Goal: Transaction & Acquisition: Purchase product/service

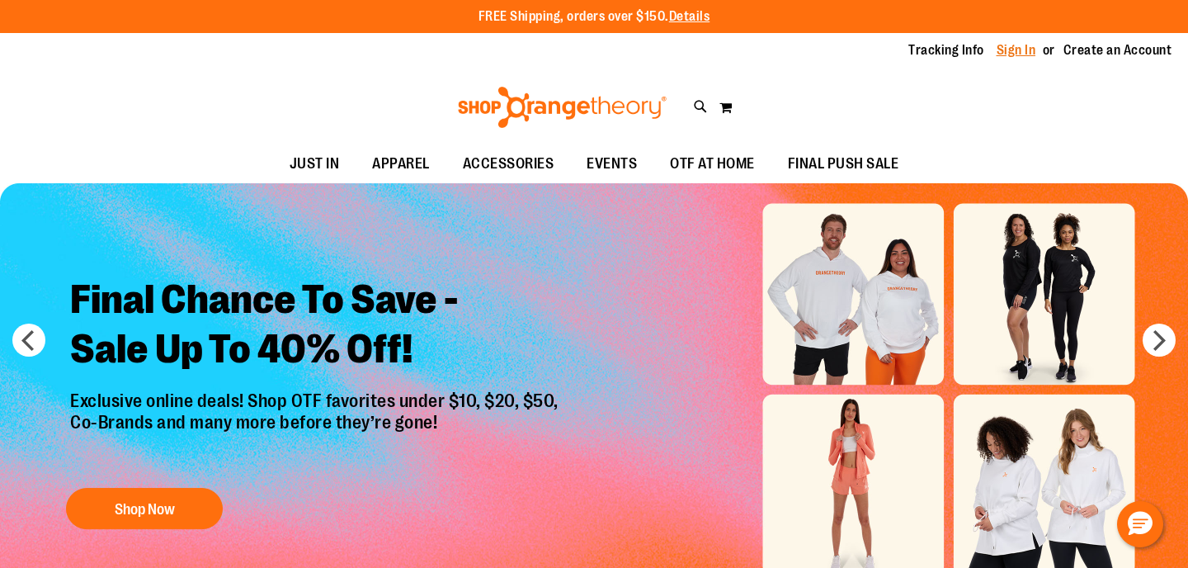
click at [1013, 51] on link "Sign In" at bounding box center [1017, 50] width 40 height 18
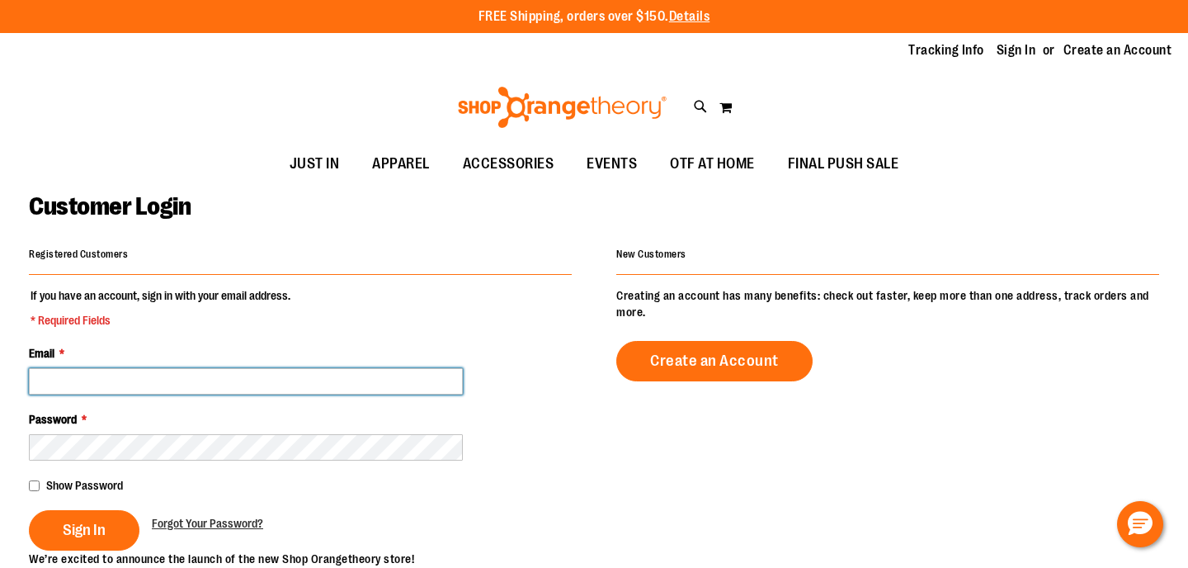
click at [163, 386] on input "Email *" at bounding box center [246, 381] width 434 height 26
type input "**********"
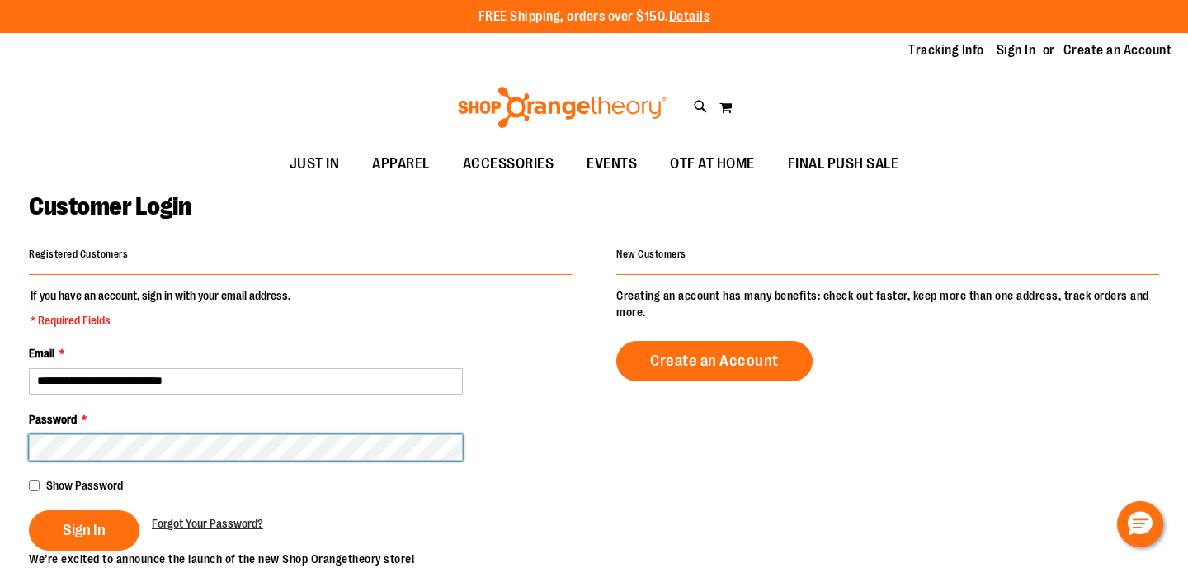
click at [29, 510] on button "Sign In" at bounding box center [84, 530] width 111 height 40
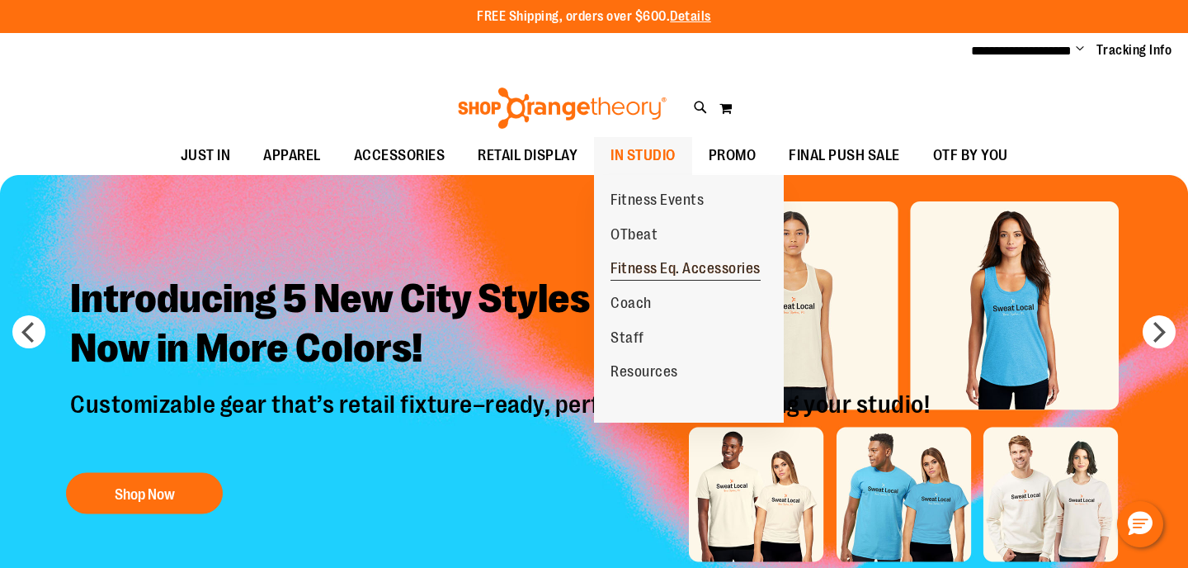
click at [658, 267] on span "Fitness Eq. Accessories" at bounding box center [686, 270] width 150 height 21
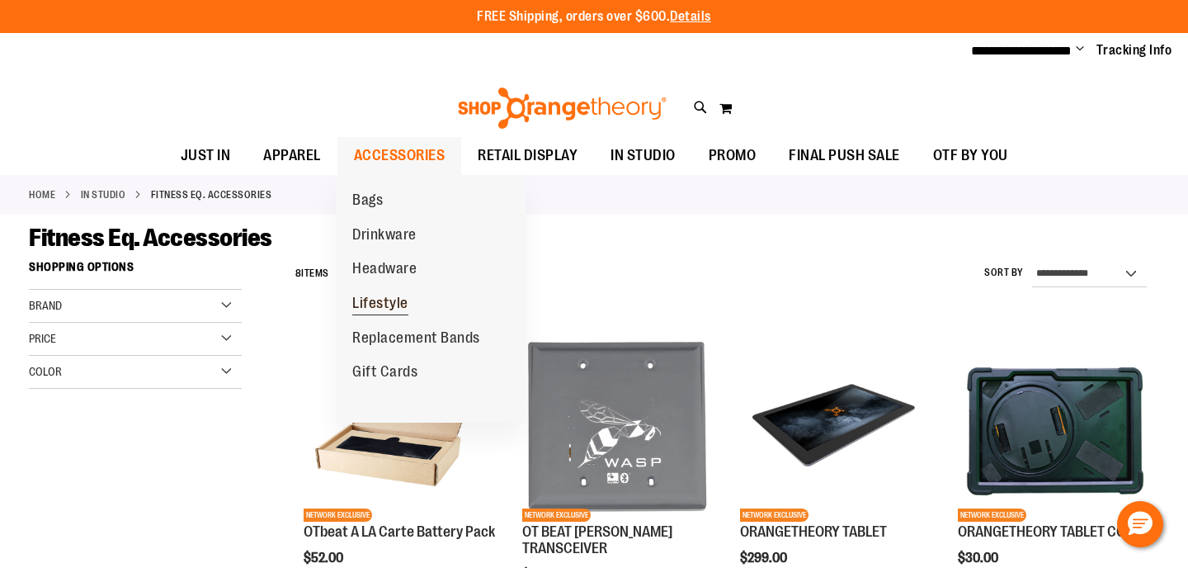
click at [389, 304] on span "Lifestyle" at bounding box center [380, 305] width 56 height 21
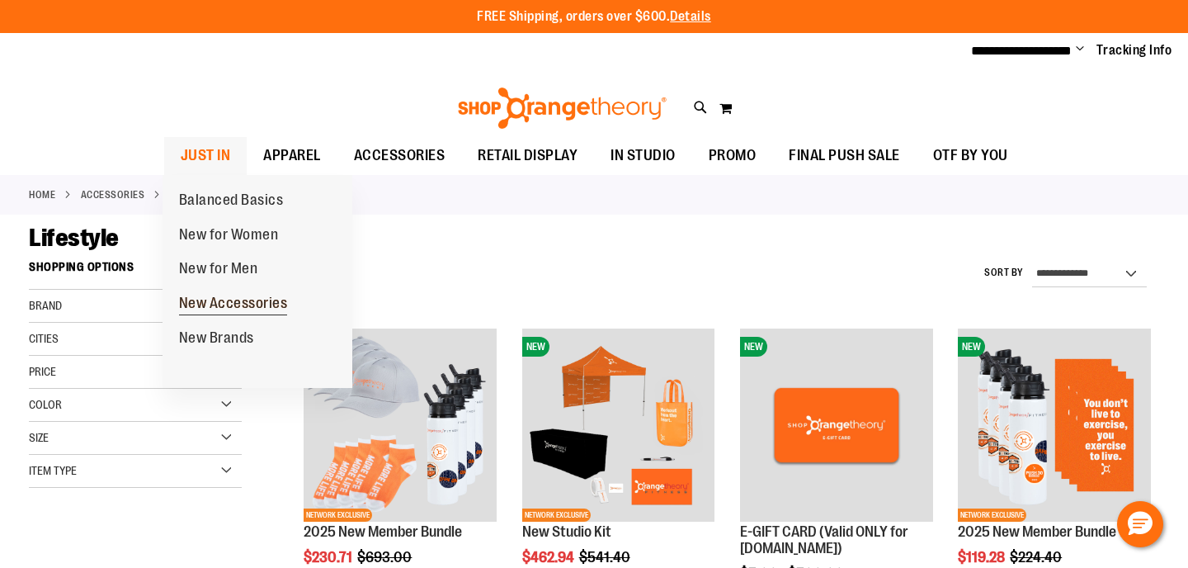
click at [234, 297] on span "New Accessories" at bounding box center [233, 305] width 109 height 21
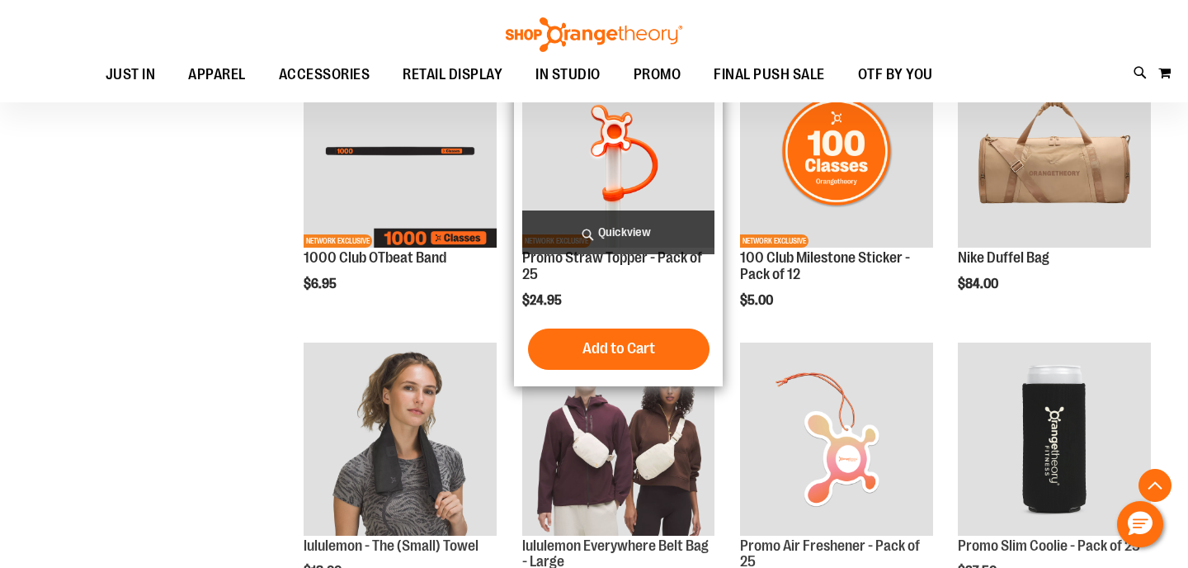
scroll to position [854, 0]
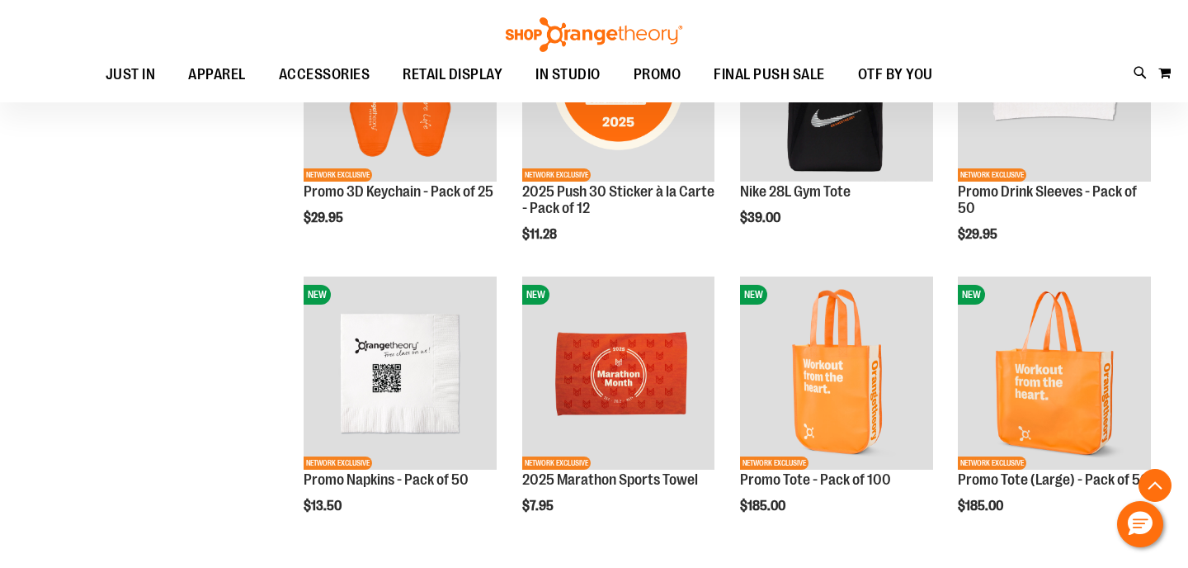
scroll to position [1485, 0]
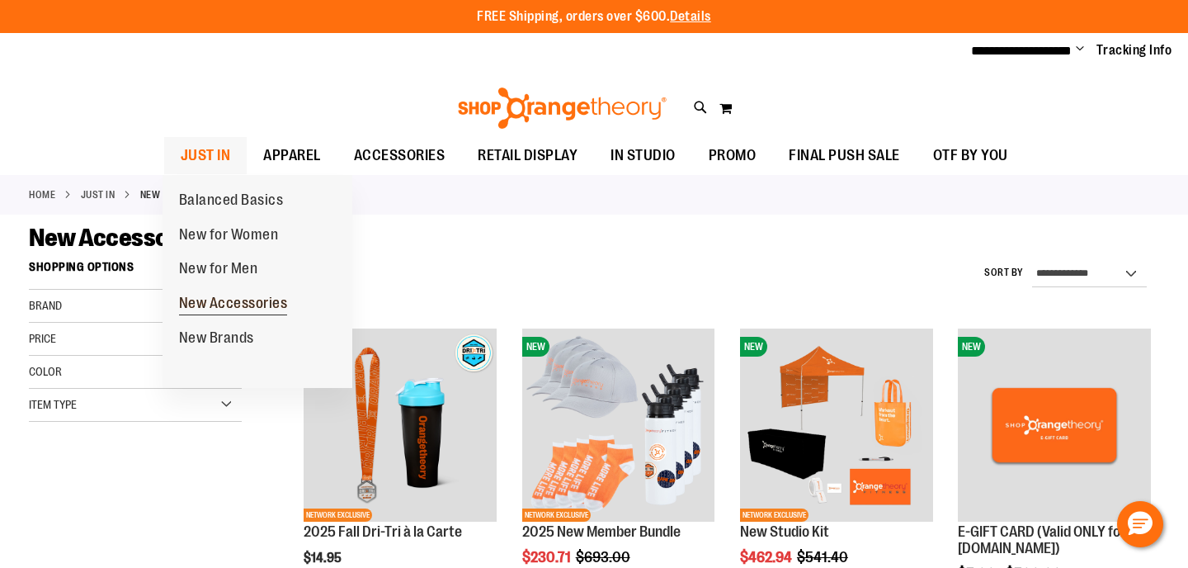
click at [244, 304] on span "New Accessories" at bounding box center [233, 305] width 109 height 21
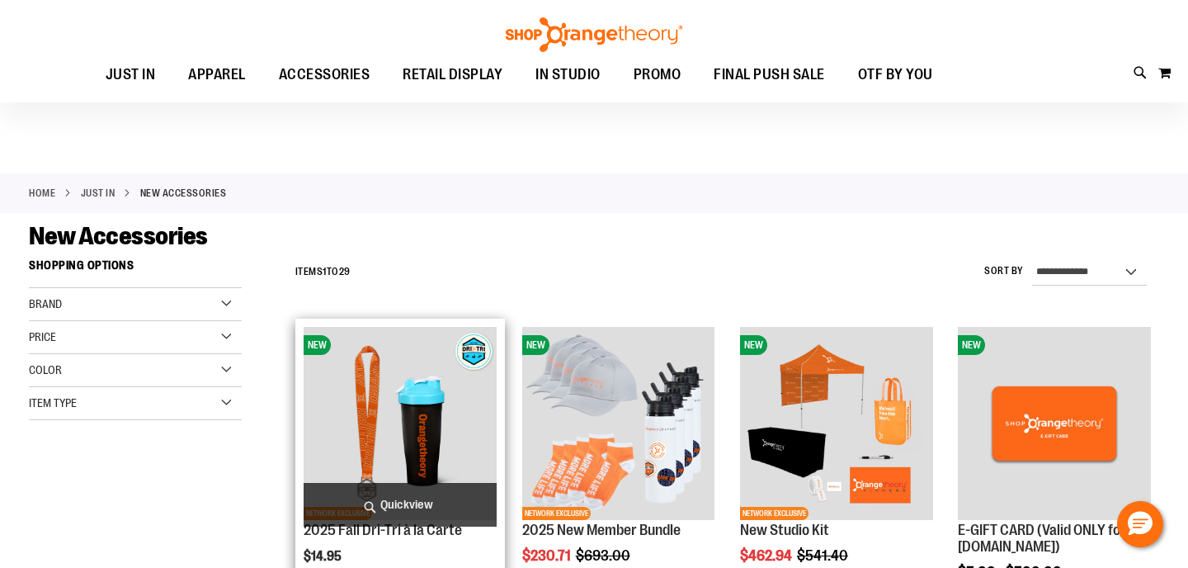
scroll to position [195, 0]
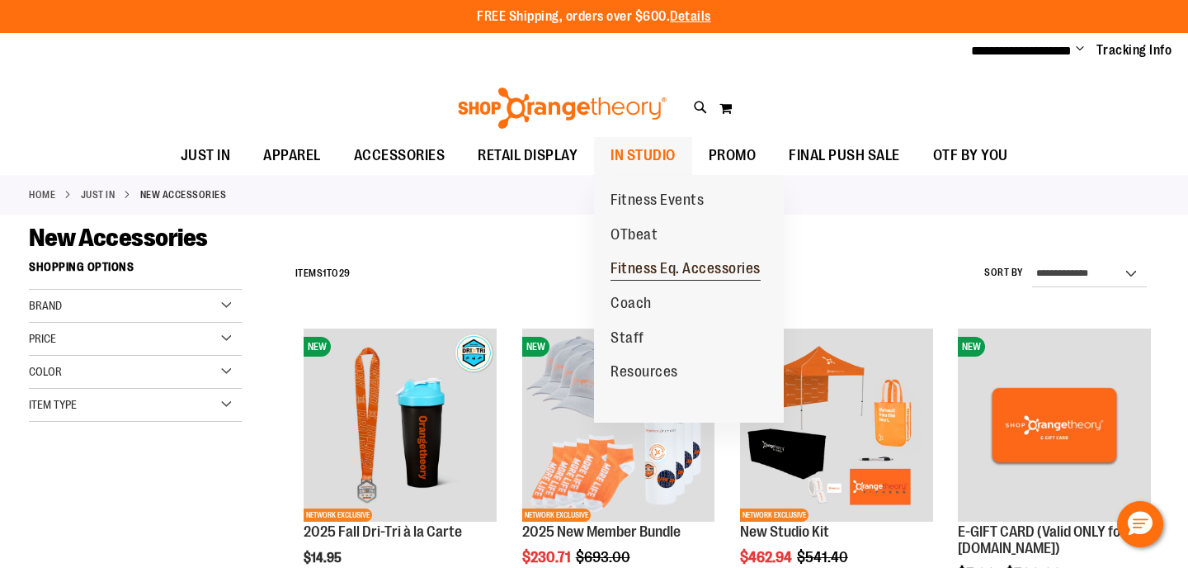
click at [660, 275] on span "Fitness Eq. Accessories" at bounding box center [686, 270] width 150 height 21
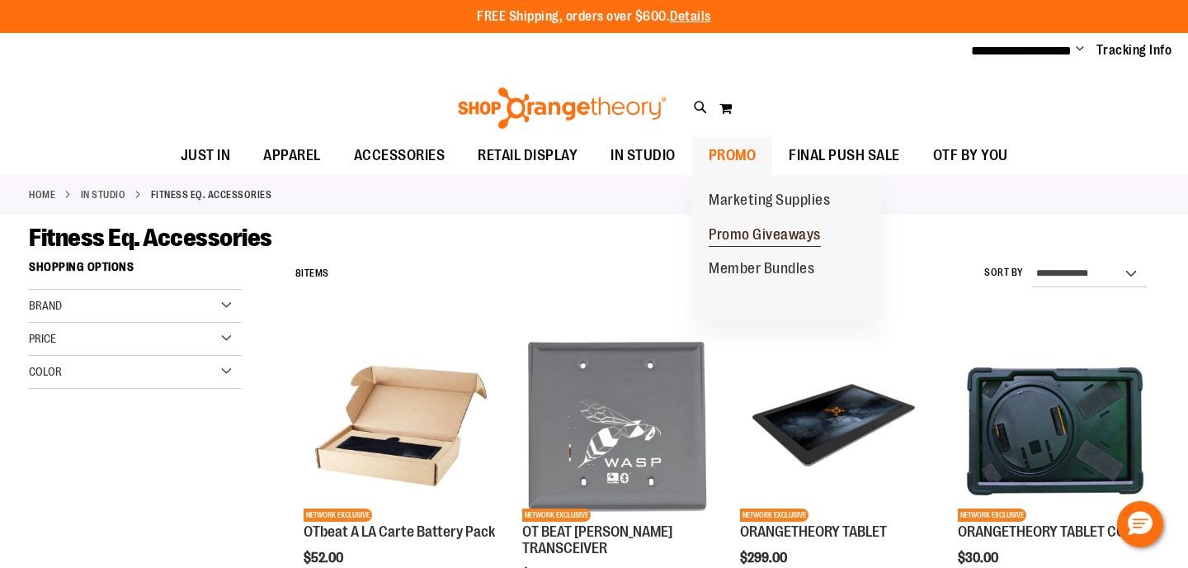
click at [774, 240] on span "Promo Giveaways" at bounding box center [765, 236] width 112 height 21
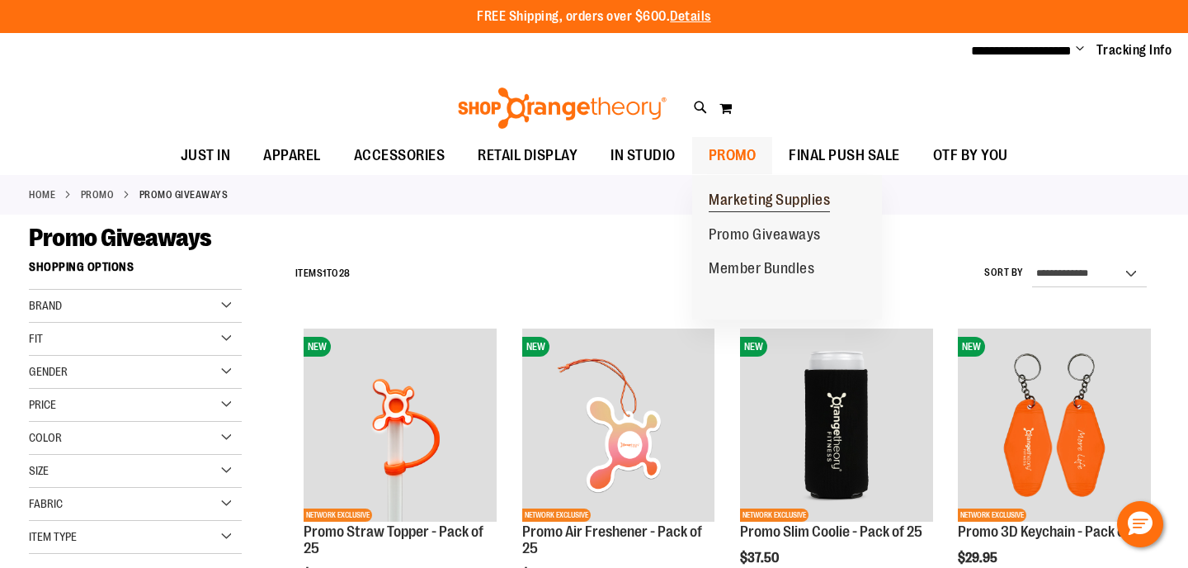
click at [739, 204] on span "Marketing Supplies" at bounding box center [769, 201] width 121 height 21
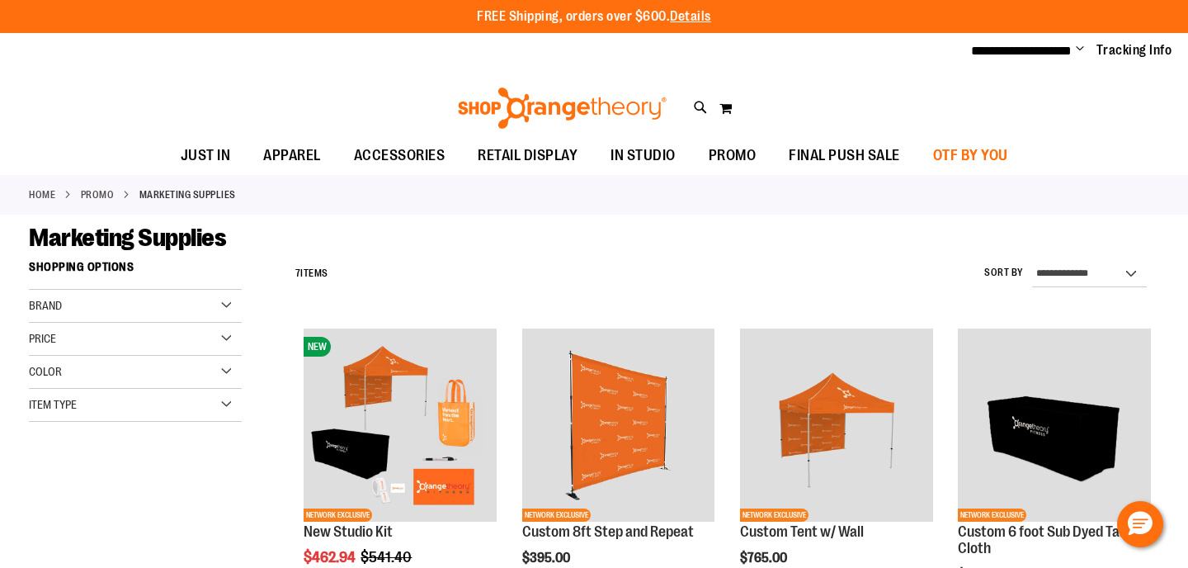
click at [967, 150] on span "OTF BY YOU" at bounding box center [970, 155] width 75 height 37
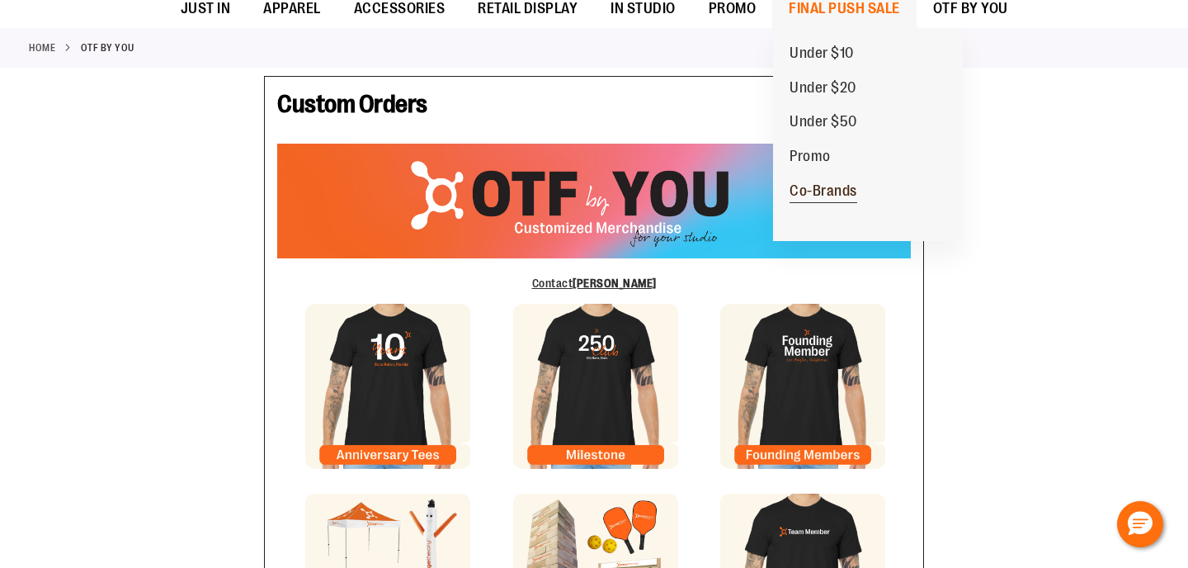
type input "****"
type input "*****"
type input "**********"
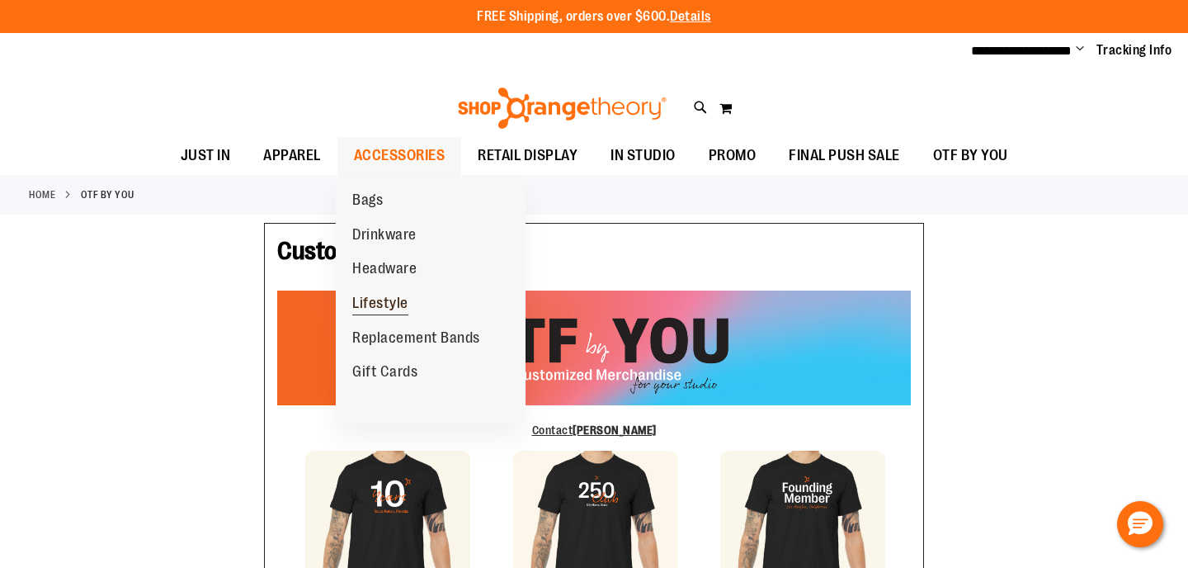
click at [383, 295] on span "Lifestyle" at bounding box center [380, 305] width 56 height 21
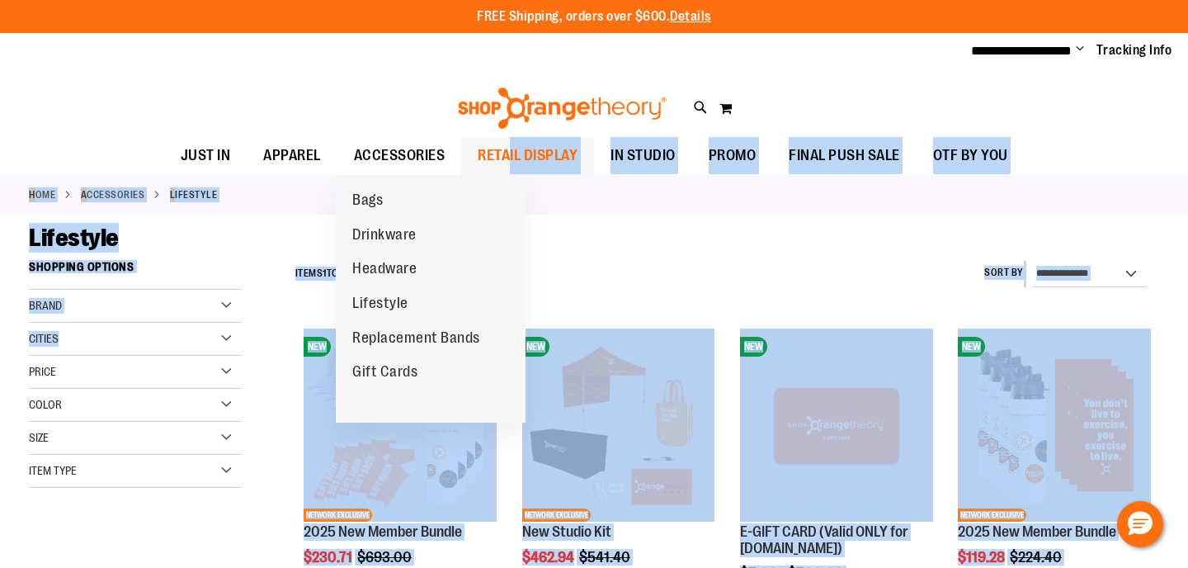
drag, startPoint x: 263, startPoint y: 345, endPoint x: 509, endPoint y: 149, distance: 314.2
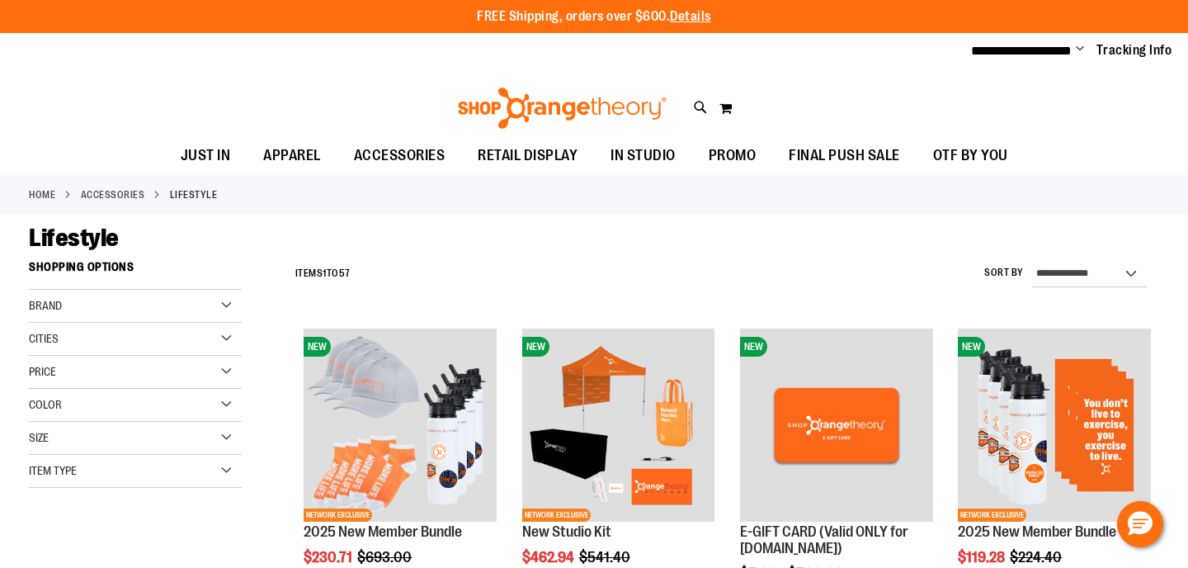
click at [424, 97] on div "Toggle Nav Search Popular Suggestions Advanced Search" at bounding box center [594, 103] width 1188 height 67
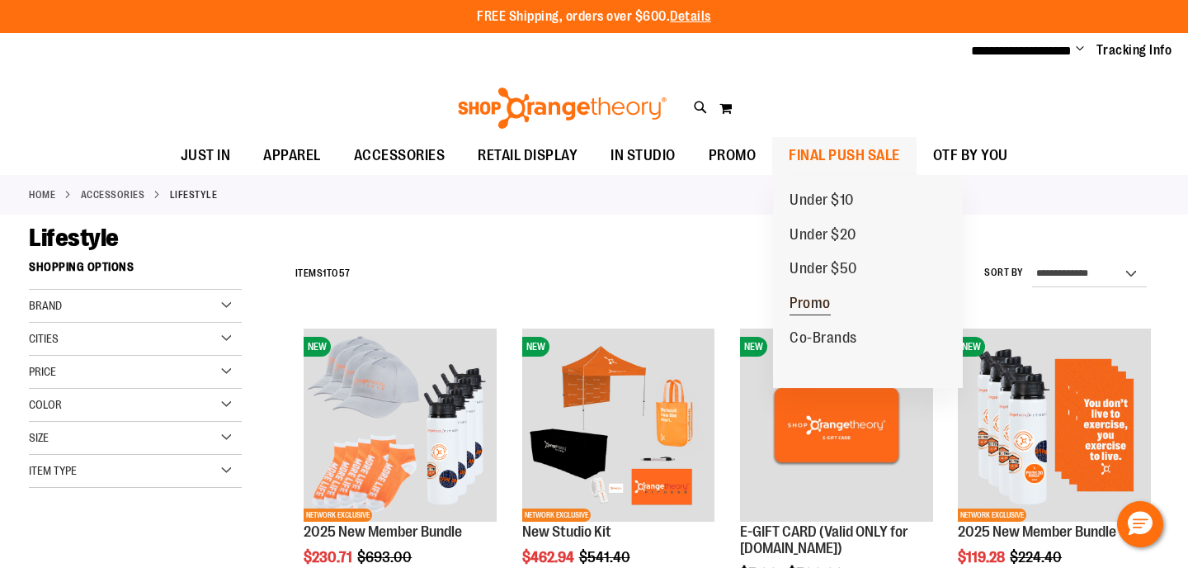
click at [815, 303] on span "Promo" at bounding box center [810, 305] width 41 height 21
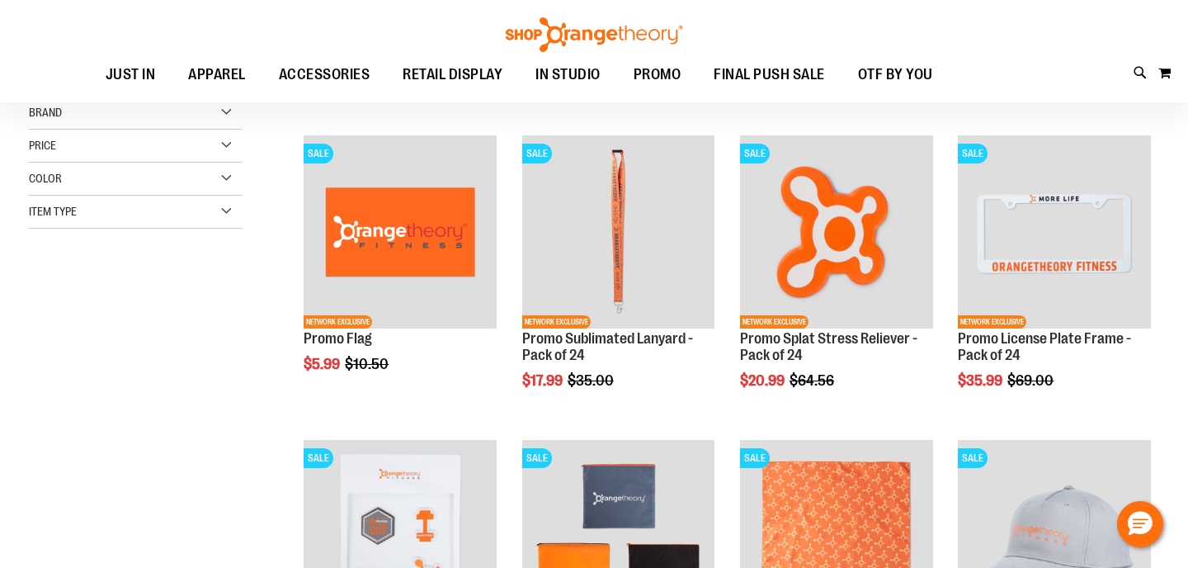
scroll to position [191, 0]
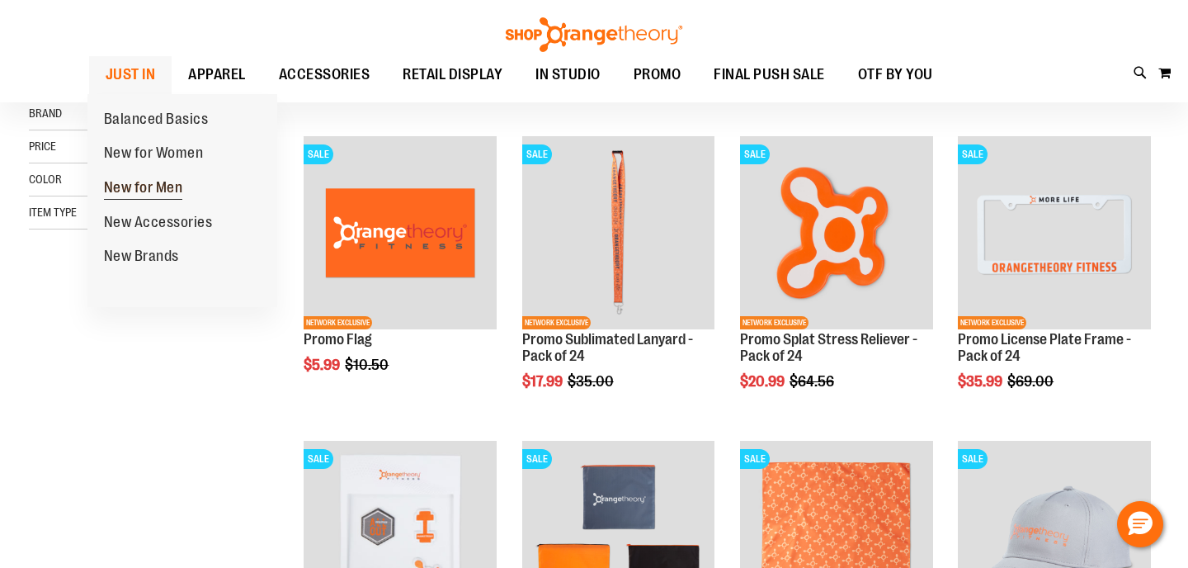
click at [163, 189] on span "New for Men" at bounding box center [143, 189] width 79 height 21
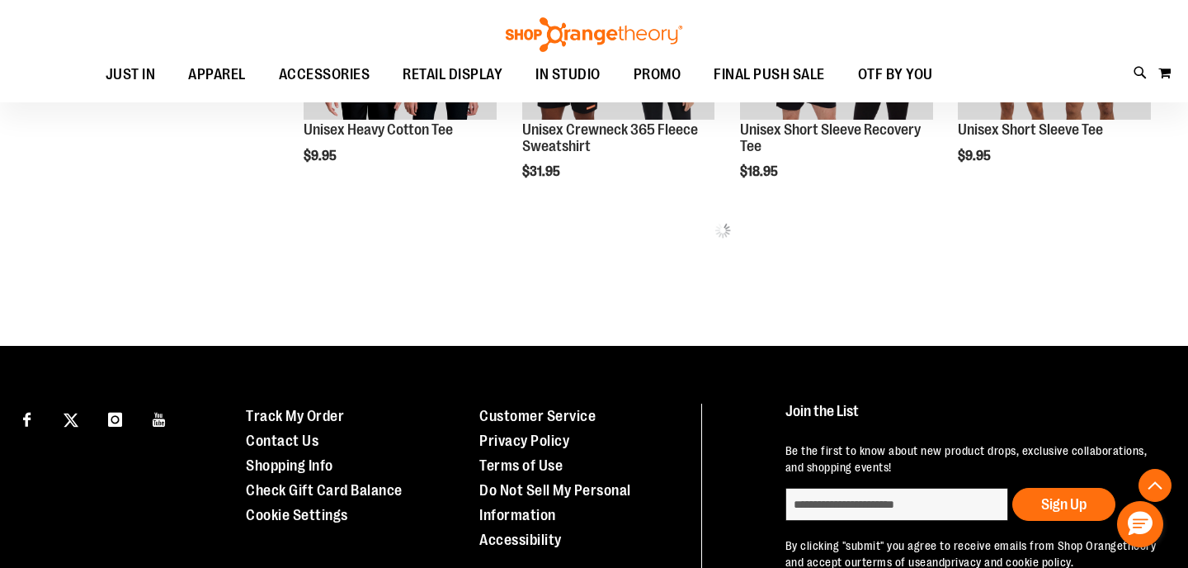
scroll to position [994, 0]
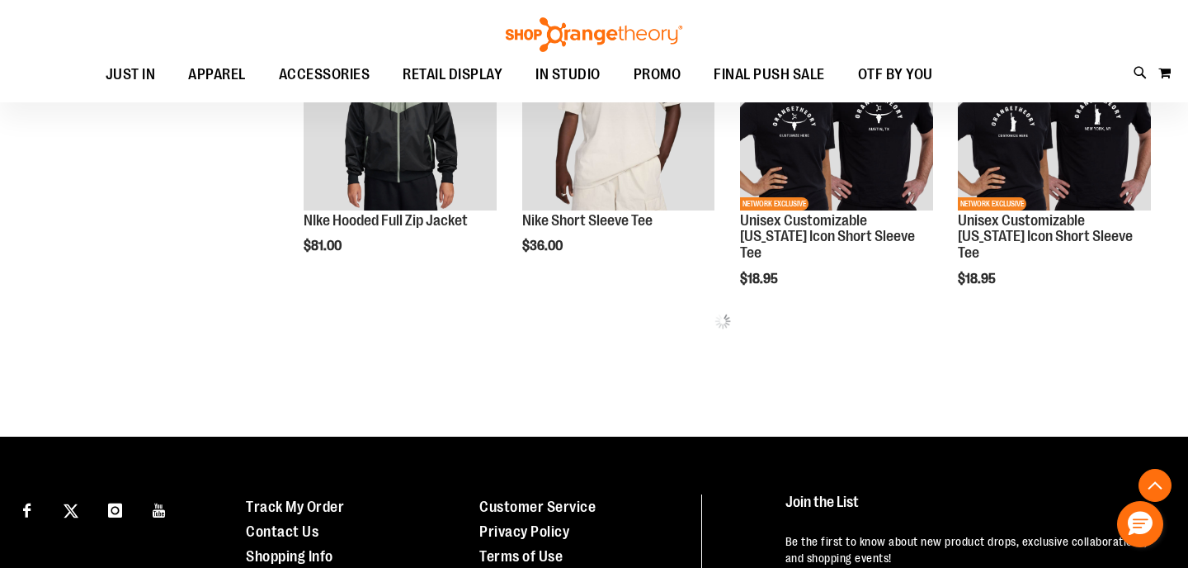
scroll to position [1833, 0]
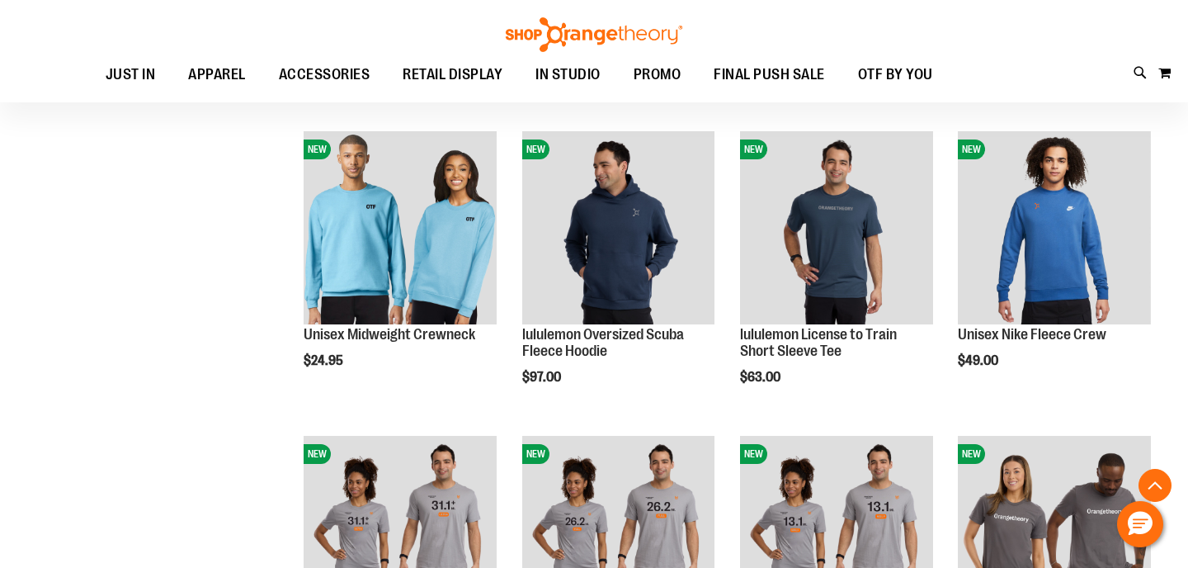
scroll to position [1105, 0]
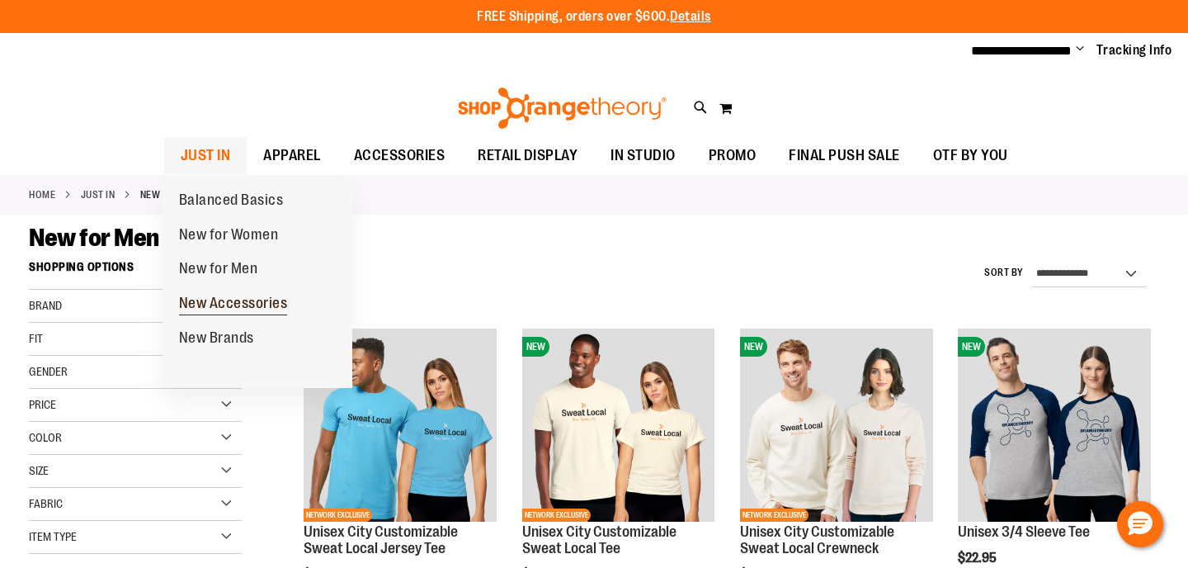
click at [251, 303] on span "New Accessories" at bounding box center [233, 305] width 109 height 21
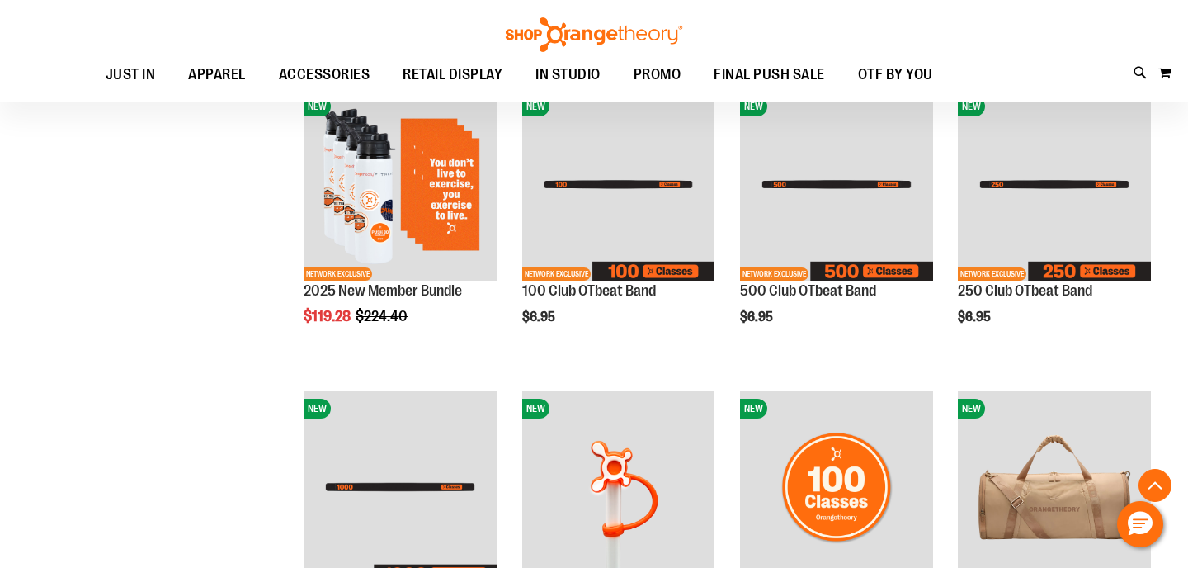
scroll to position [557, 0]
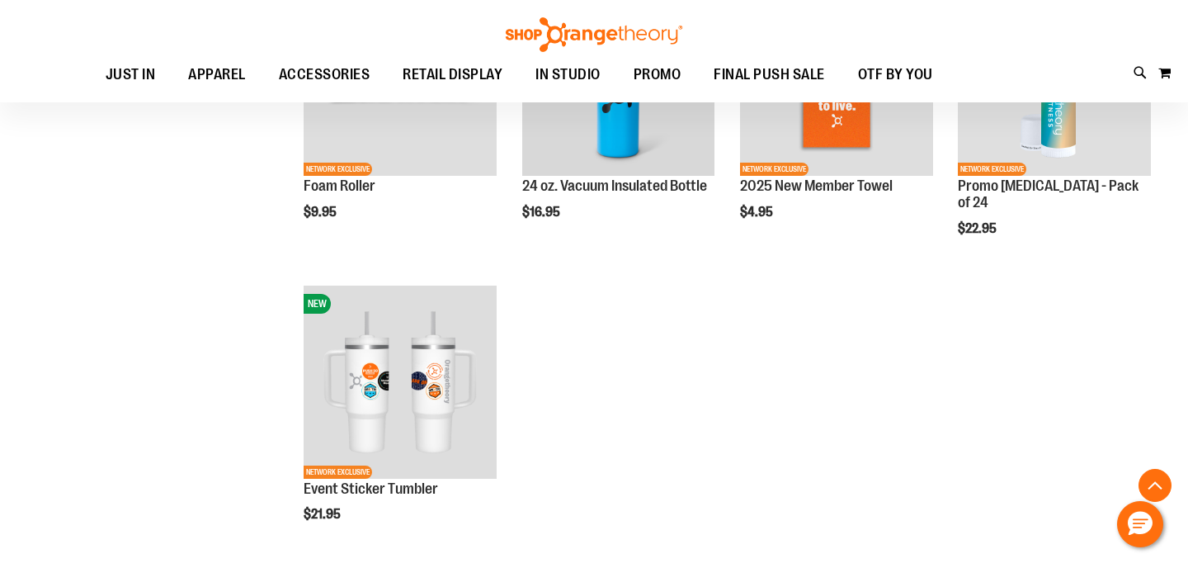
scroll to position [2159, 0]
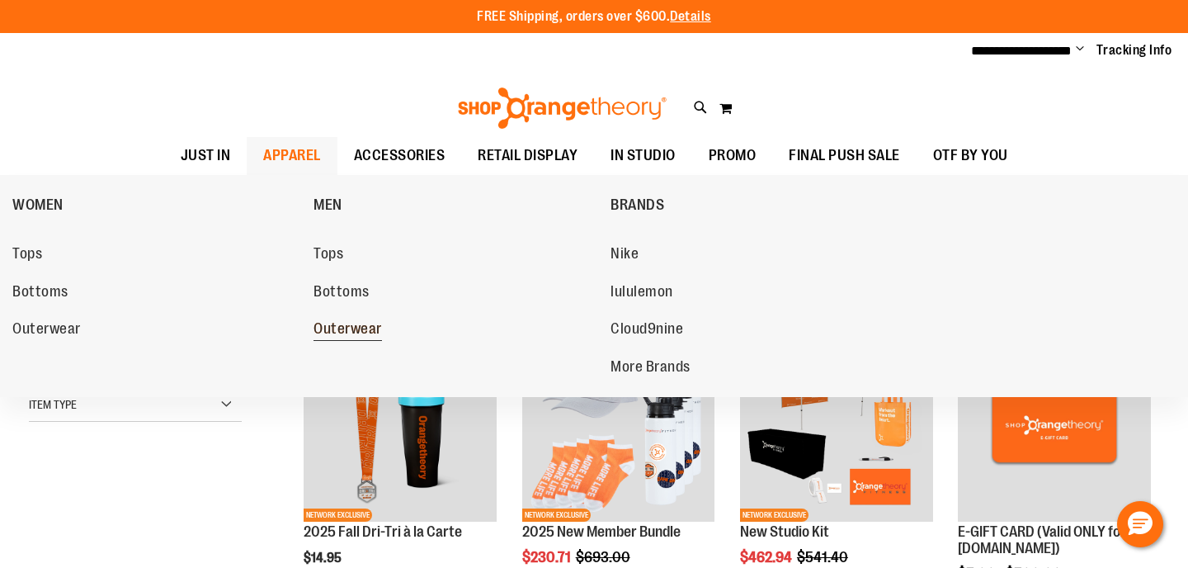
click at [365, 323] on span "Outerwear" at bounding box center [348, 330] width 68 height 21
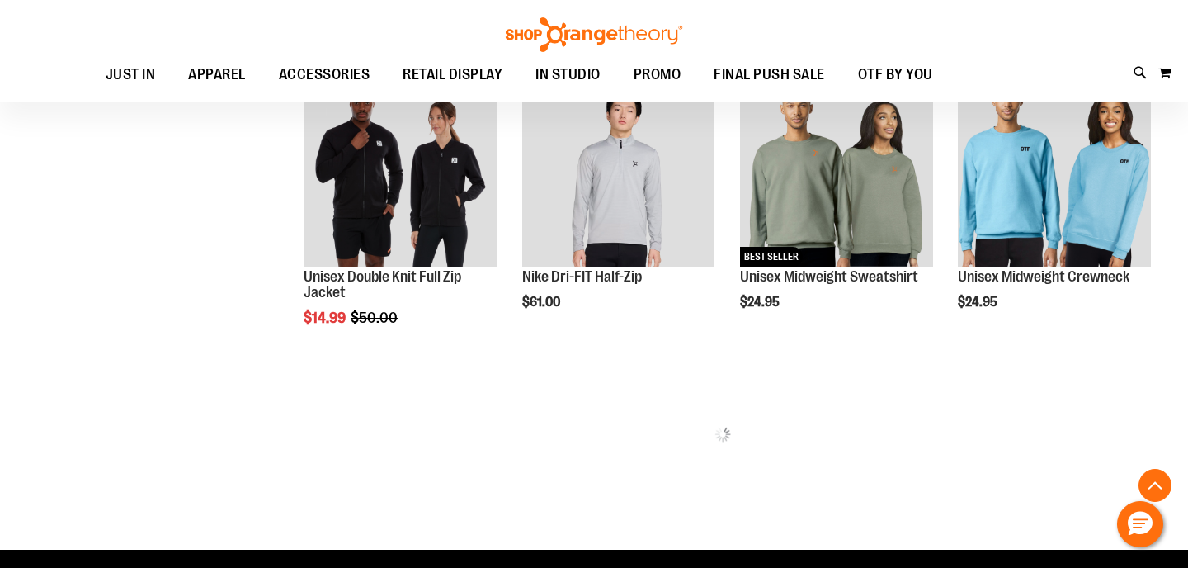
scroll to position [800, 0]
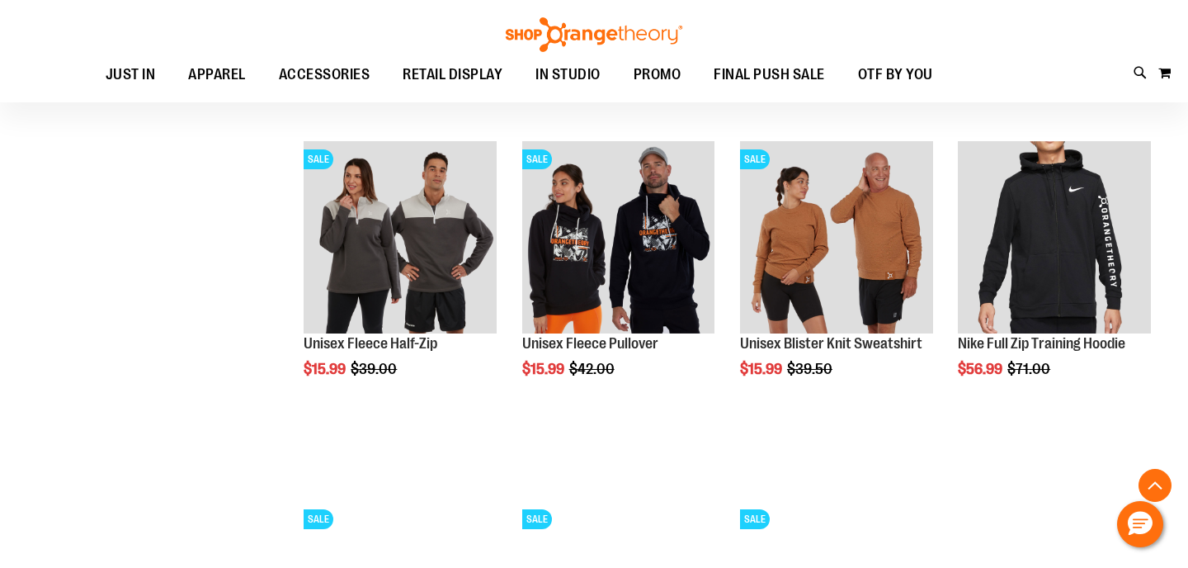
scroll to position [2174, 0]
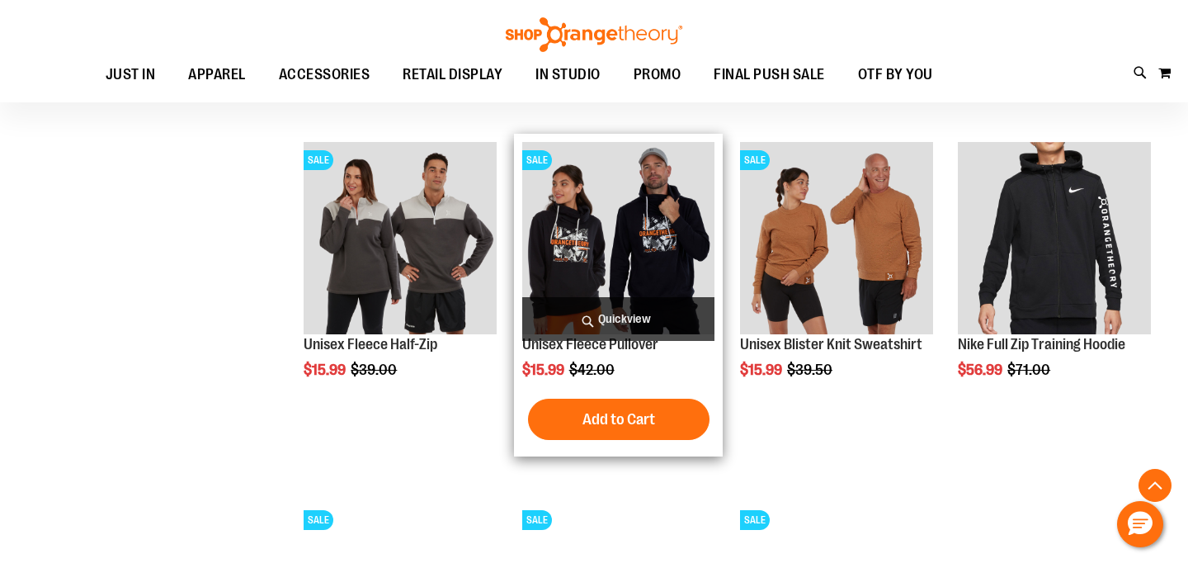
click at [589, 191] on img "product" at bounding box center [618, 238] width 193 height 193
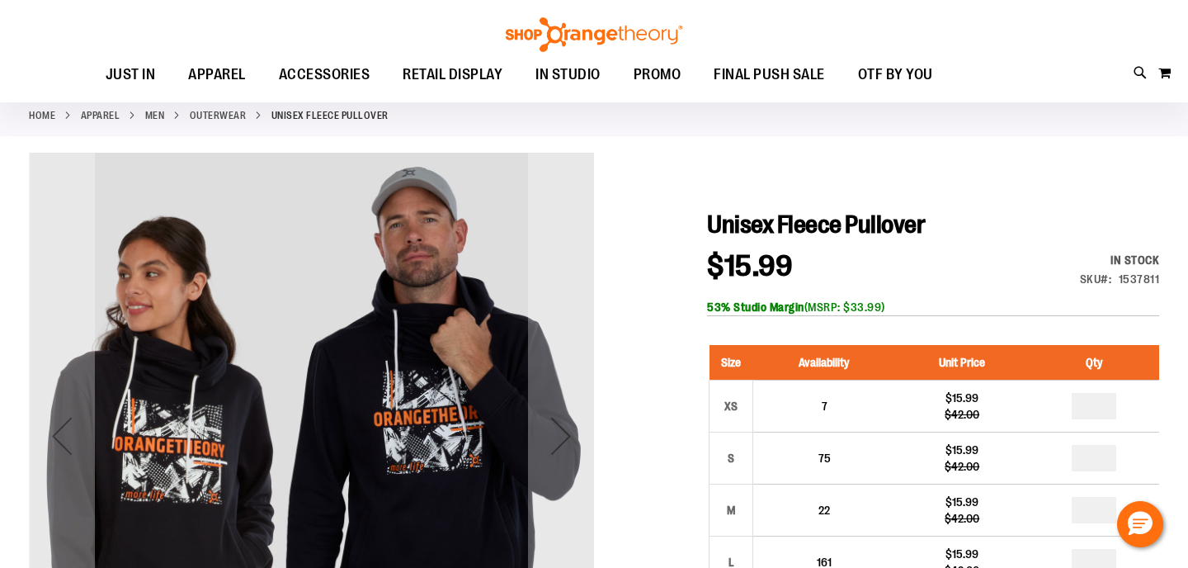
scroll to position [52, 0]
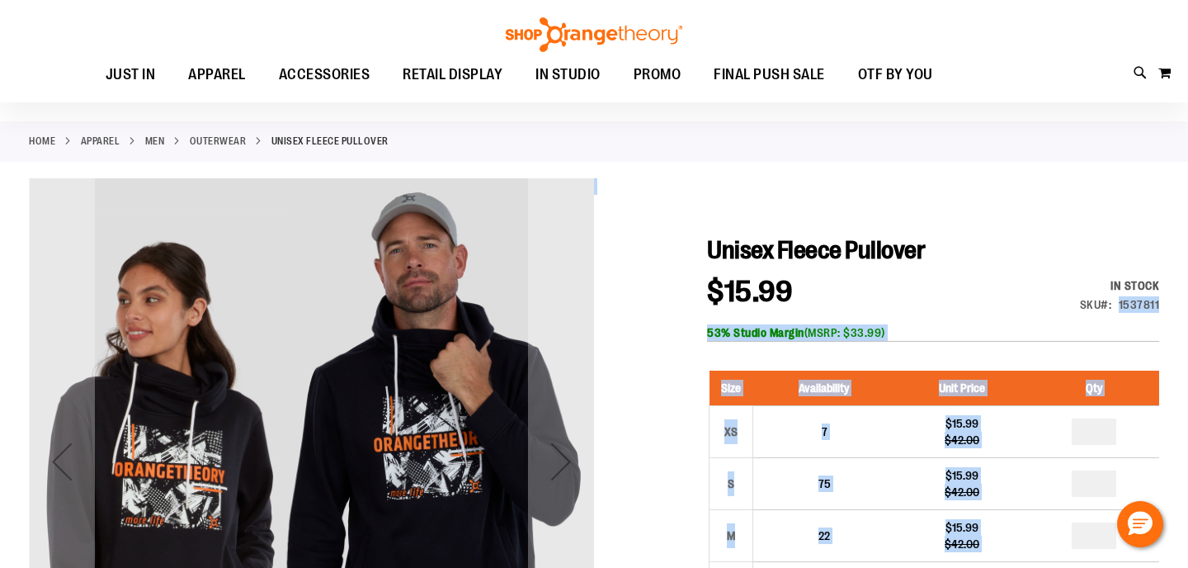
drag, startPoint x: 1161, startPoint y: 302, endPoint x: 1122, endPoint y: 317, distance: 41.5
click at [1122, 317] on div "In stock Only %1 left SKU 1537811" at bounding box center [1097, 299] width 125 height 44
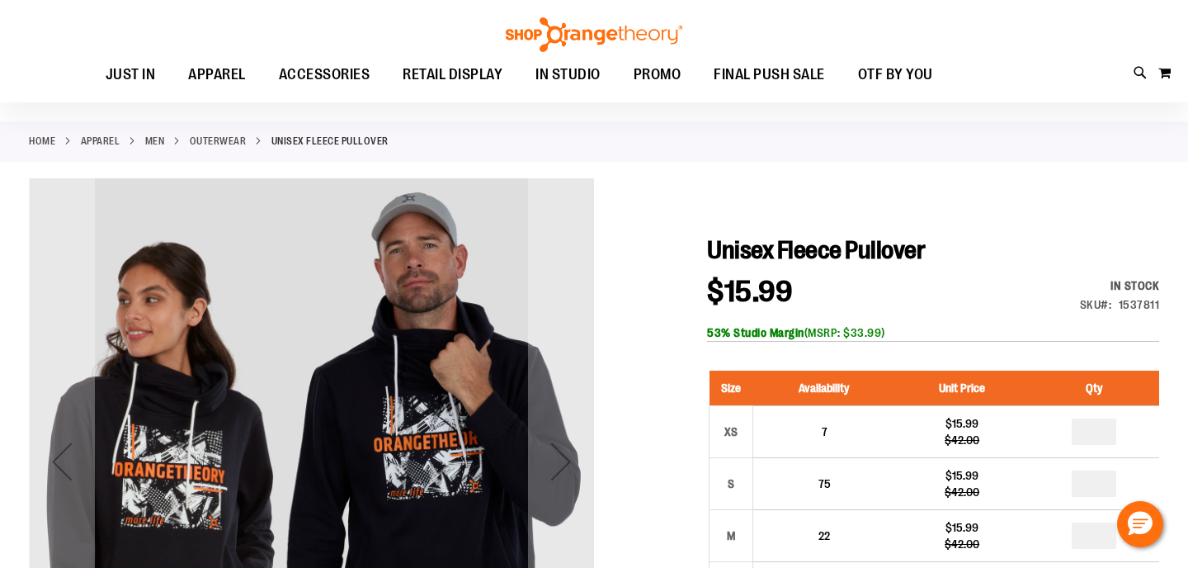
drag, startPoint x: 1121, startPoint y: 301, endPoint x: 1149, endPoint y: 307, distance: 27.8
click at [1149, 307] on div "1537811" at bounding box center [1139, 304] width 41 height 17
drag, startPoint x: 1120, startPoint y: 302, endPoint x: 1159, endPoint y: 304, distance: 38.8
click at [1159, 304] on div "1537811" at bounding box center [1139, 304] width 41 height 17
copy div "1537811"
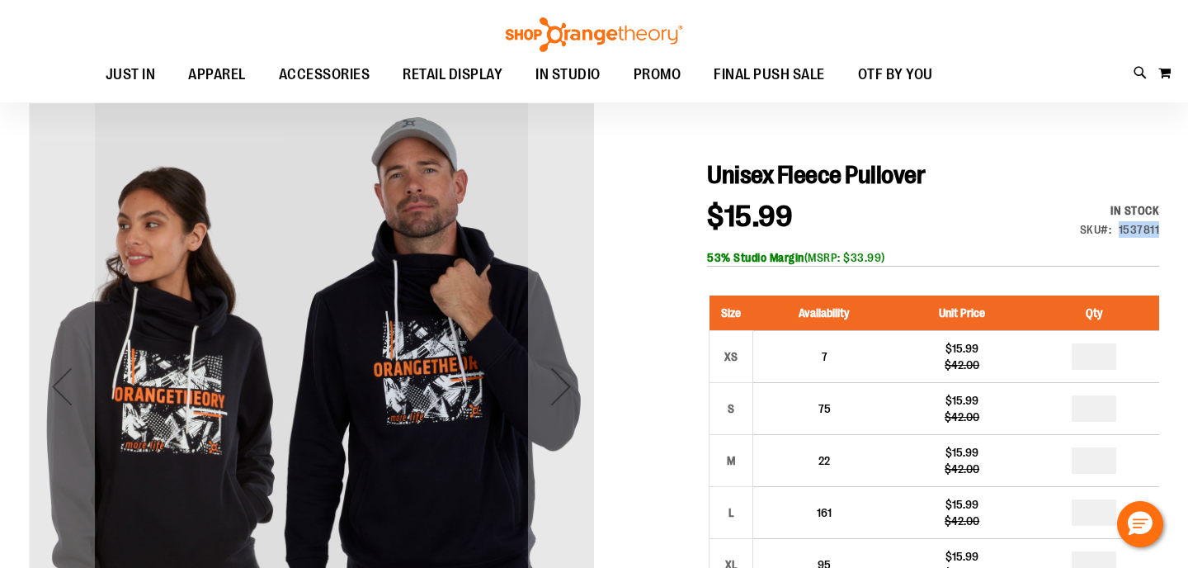
scroll to position [124, 0]
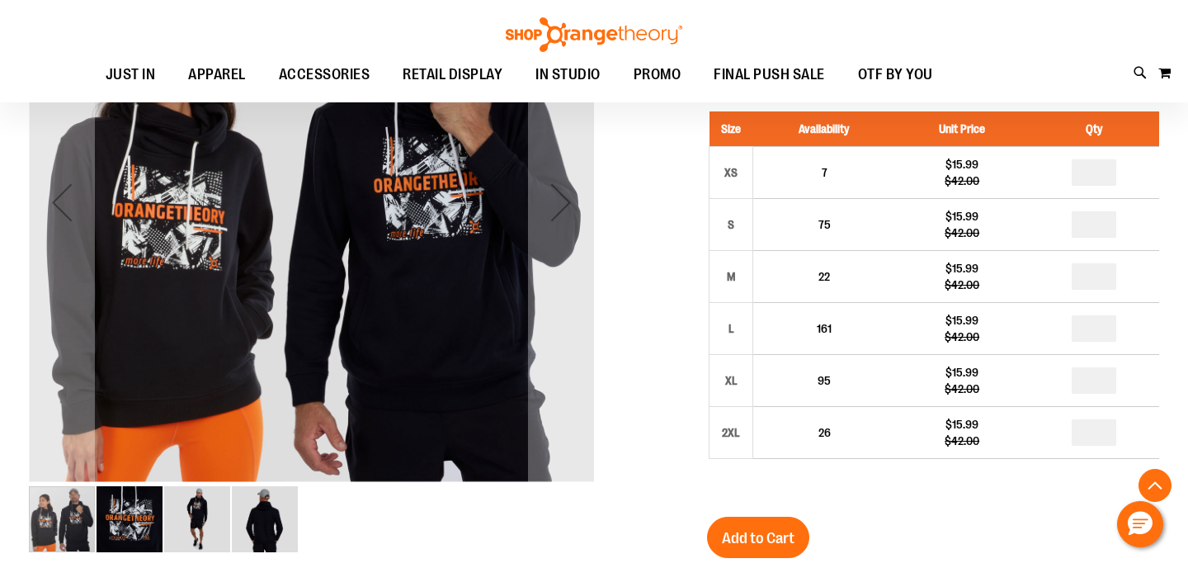
scroll to position [314, 0]
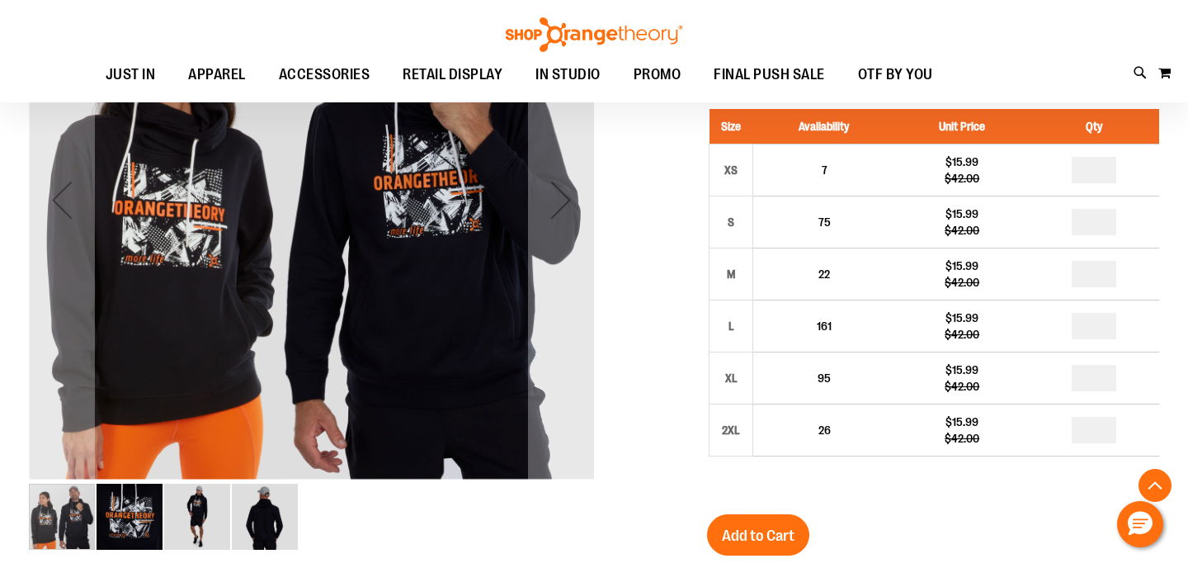
click at [644, 382] on div at bounding box center [594, 416] width 1131 height 998
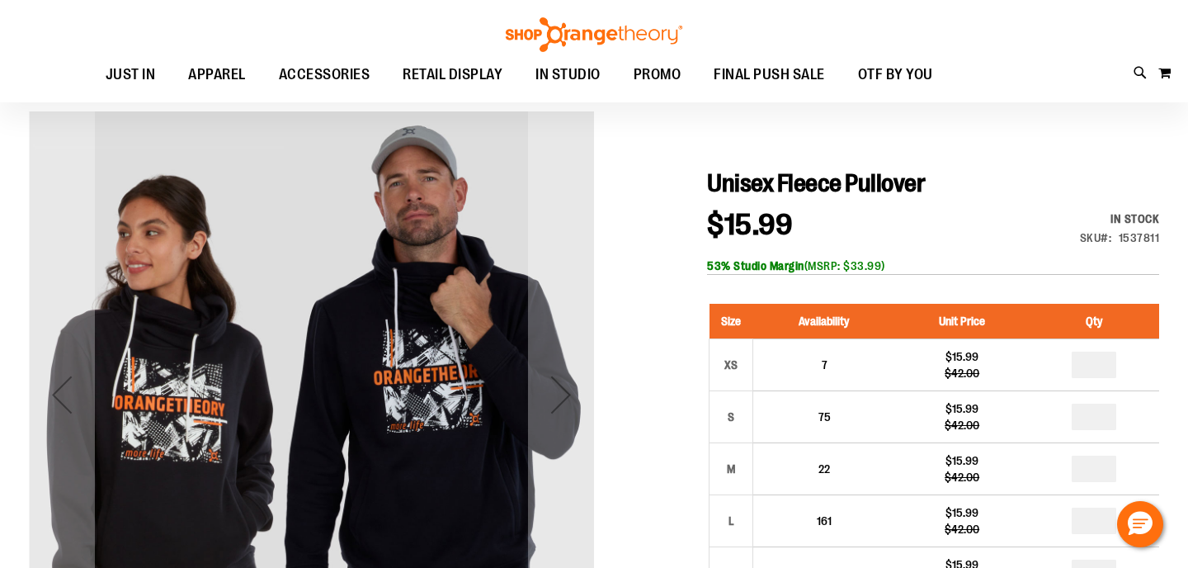
scroll to position [120, 0]
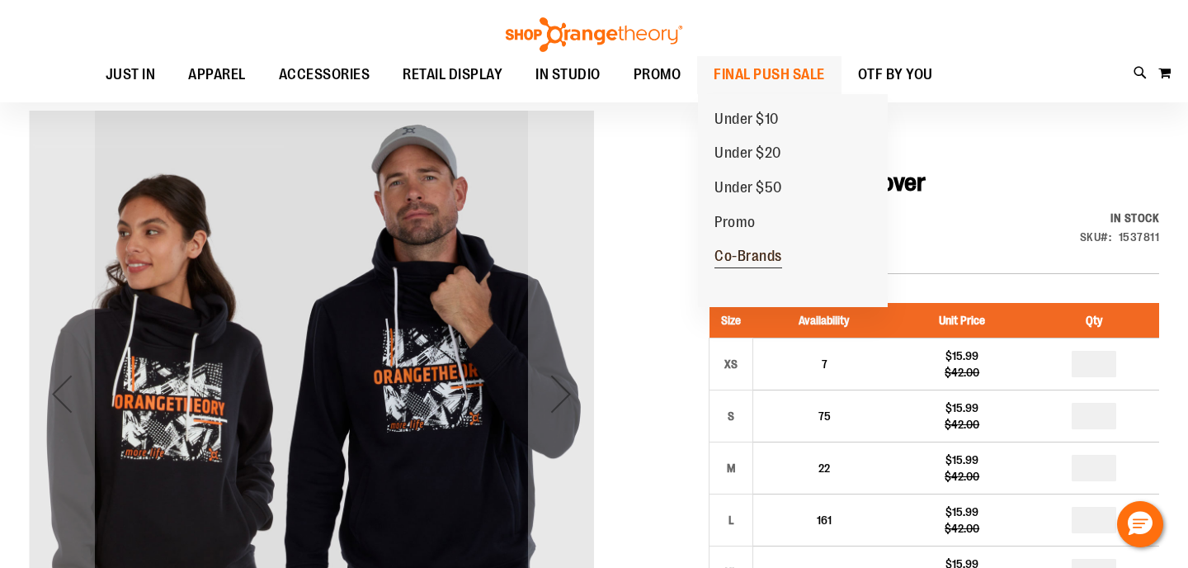
click at [745, 257] on span "Co-Brands" at bounding box center [749, 258] width 68 height 21
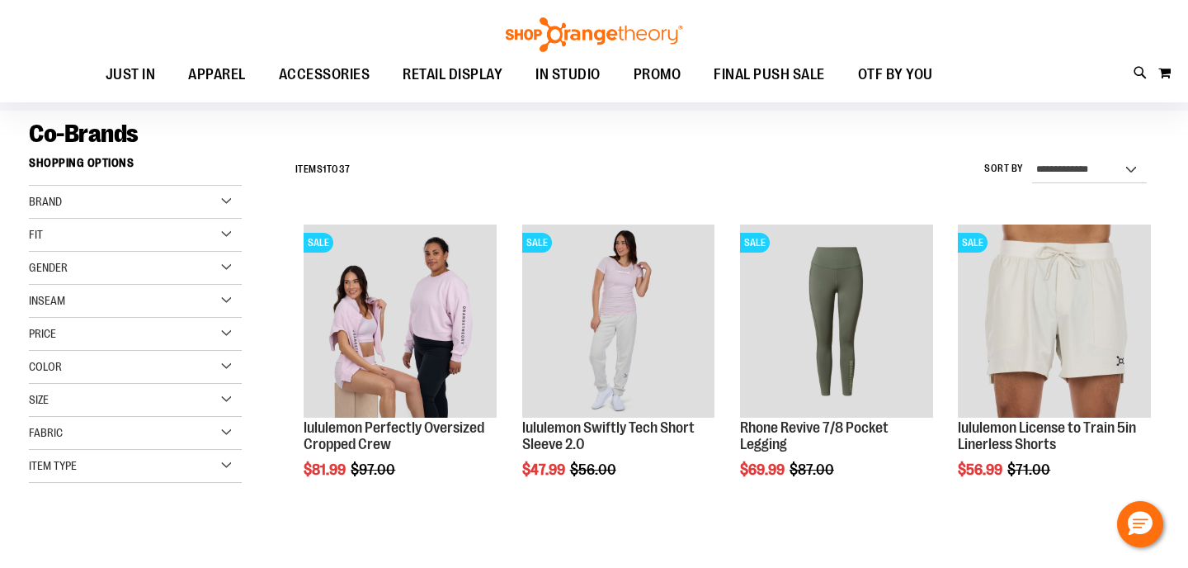
scroll to position [139, 0]
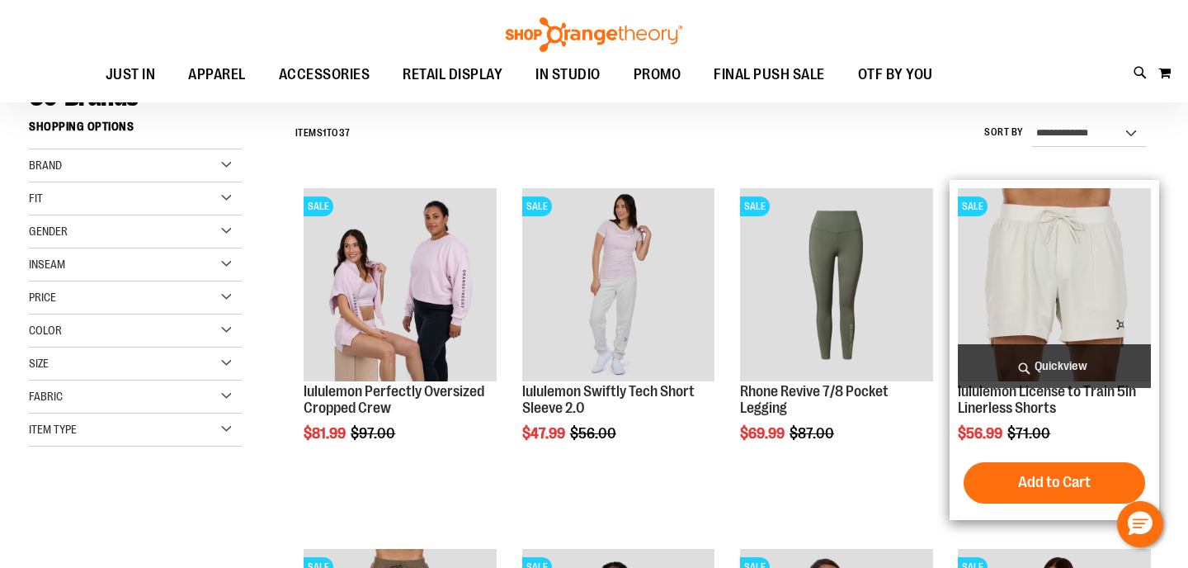
click at [1024, 292] on img "product" at bounding box center [1054, 284] width 193 height 193
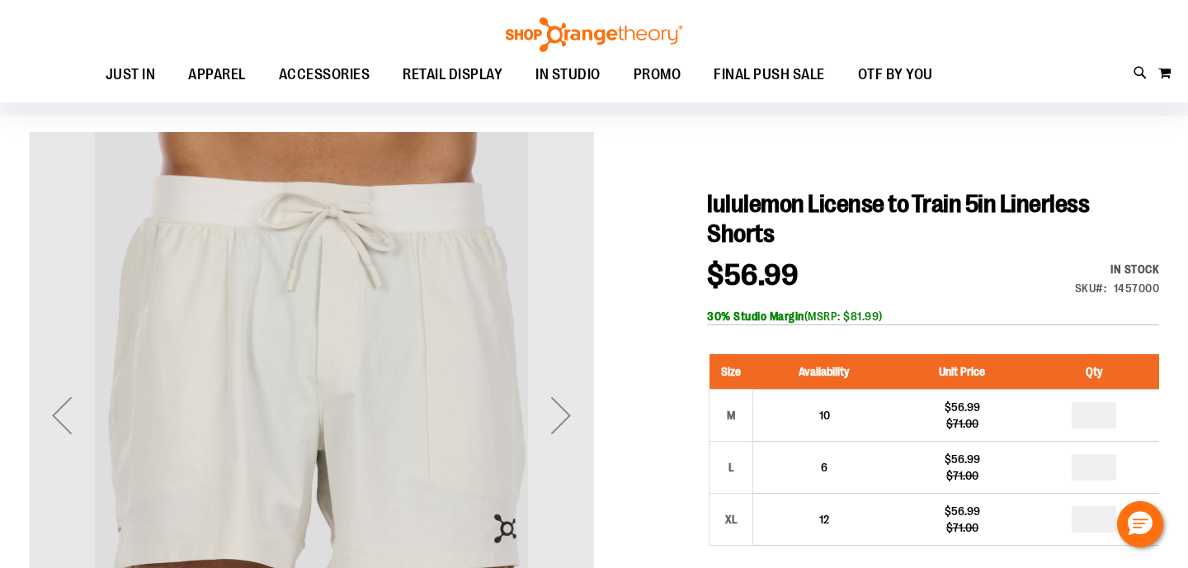
scroll to position [222, 0]
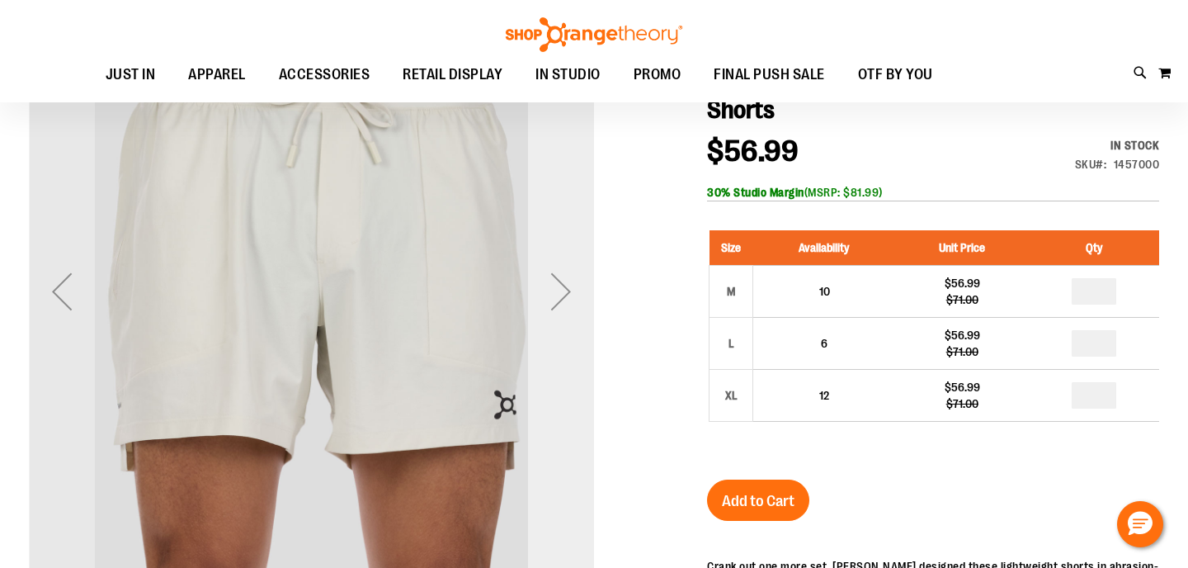
click at [558, 295] on div "Next" at bounding box center [561, 291] width 66 height 66
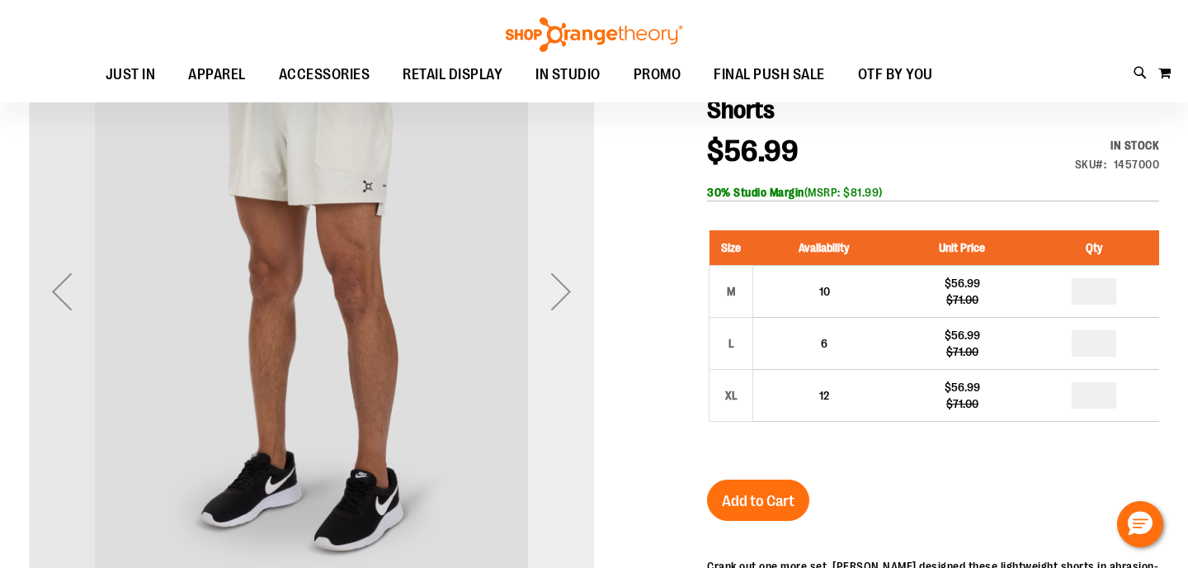
click at [558, 295] on div "Next" at bounding box center [561, 291] width 66 height 66
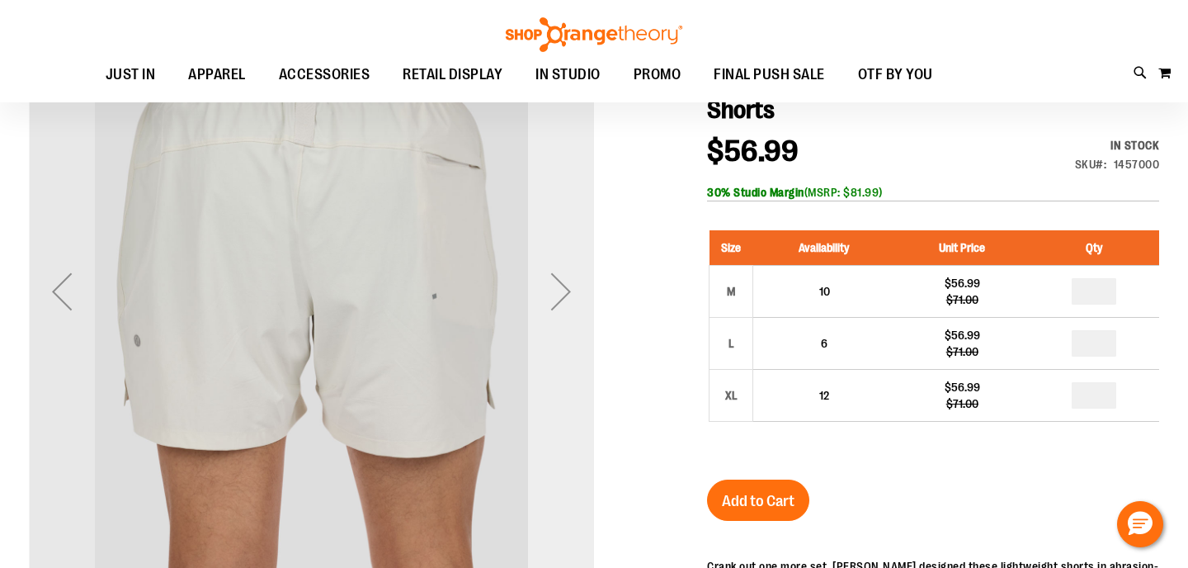
click at [558, 295] on div "Next" at bounding box center [561, 291] width 66 height 66
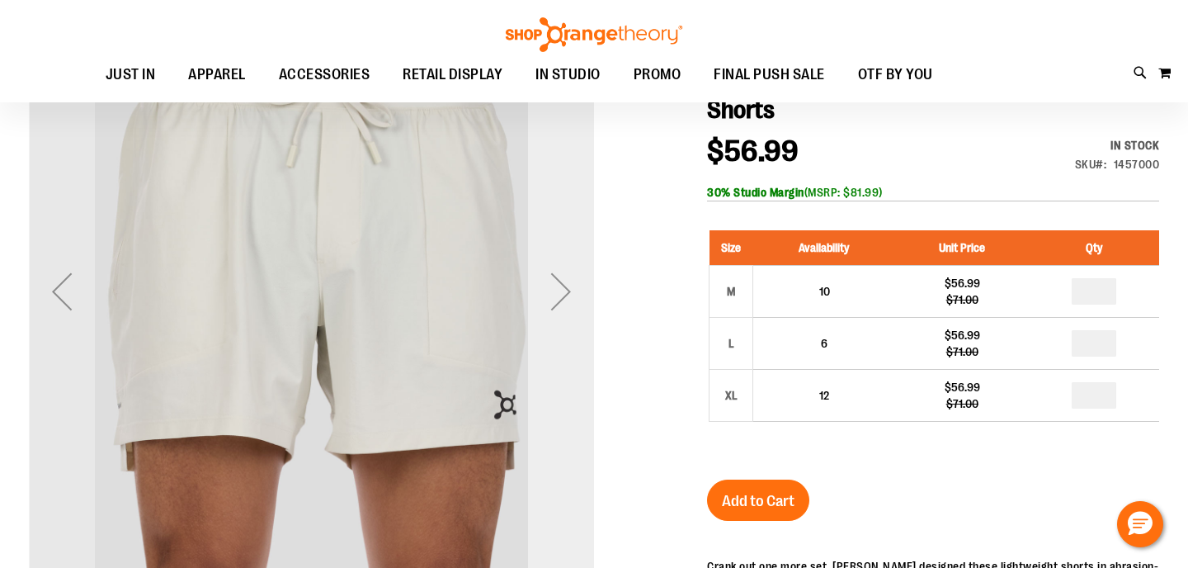
click at [558, 295] on div "Next" at bounding box center [561, 291] width 66 height 66
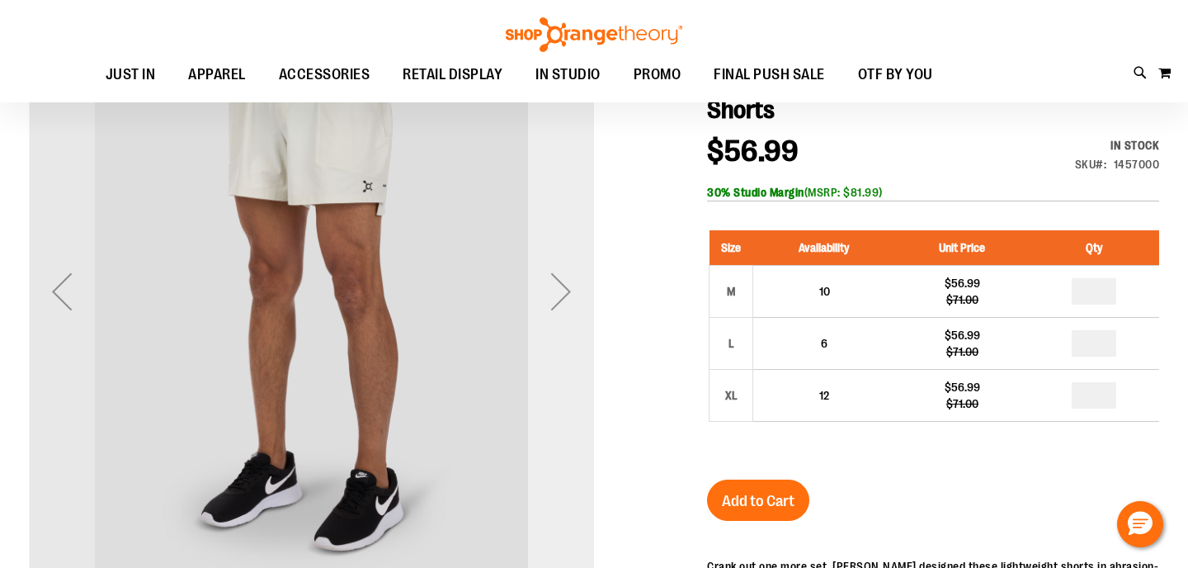
click at [558, 295] on div "Next" at bounding box center [561, 291] width 66 height 66
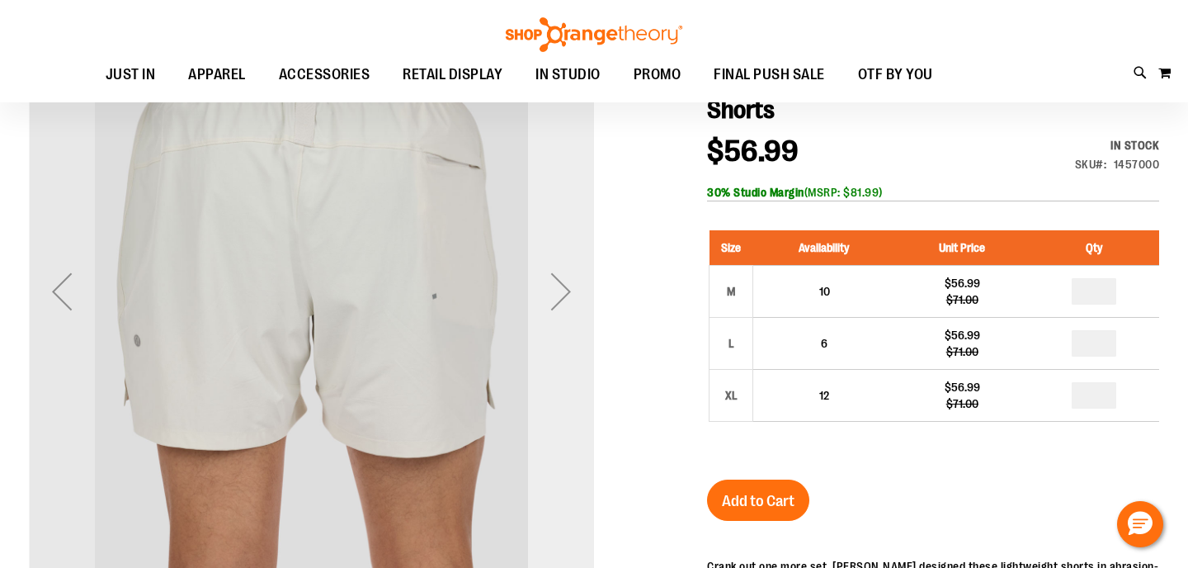
click at [558, 295] on div "Next" at bounding box center [561, 291] width 66 height 66
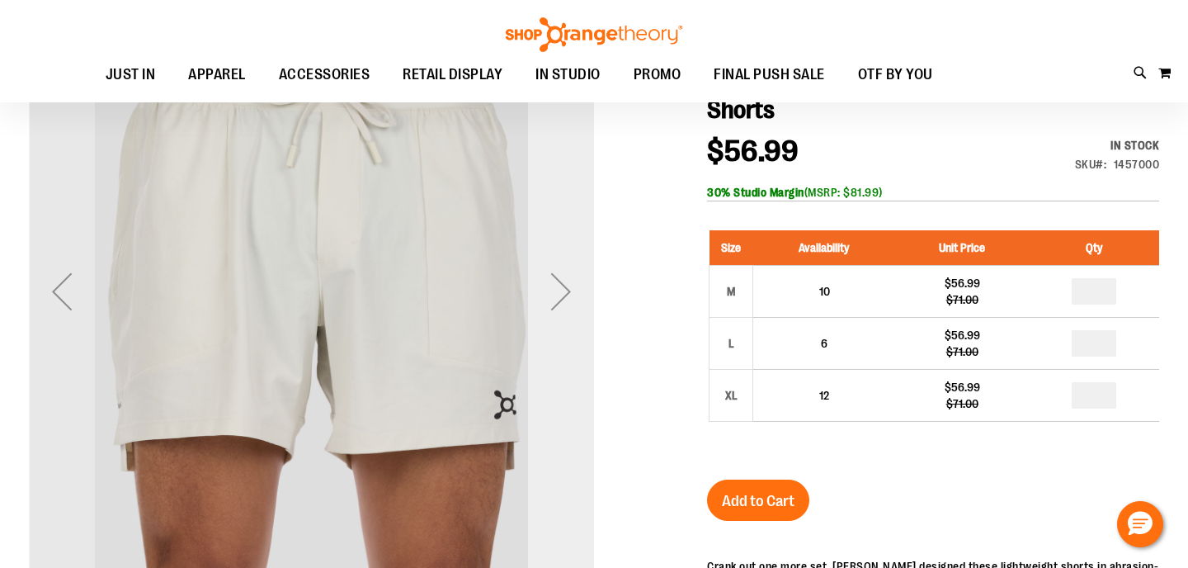
click at [558, 295] on div "Next" at bounding box center [561, 291] width 66 height 66
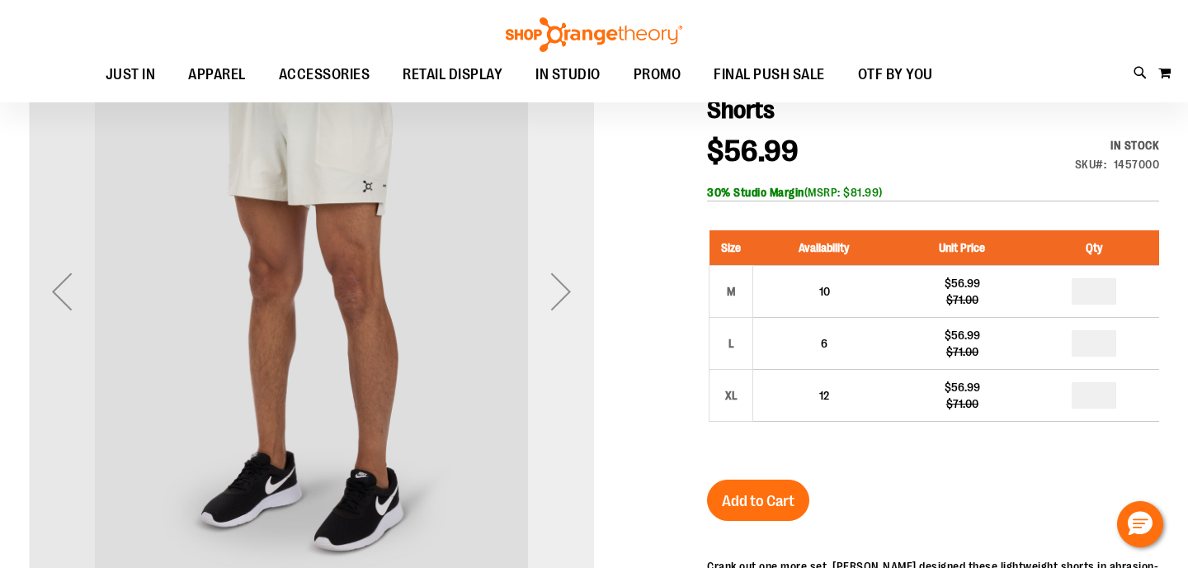
click at [558, 295] on div "Next" at bounding box center [561, 291] width 66 height 66
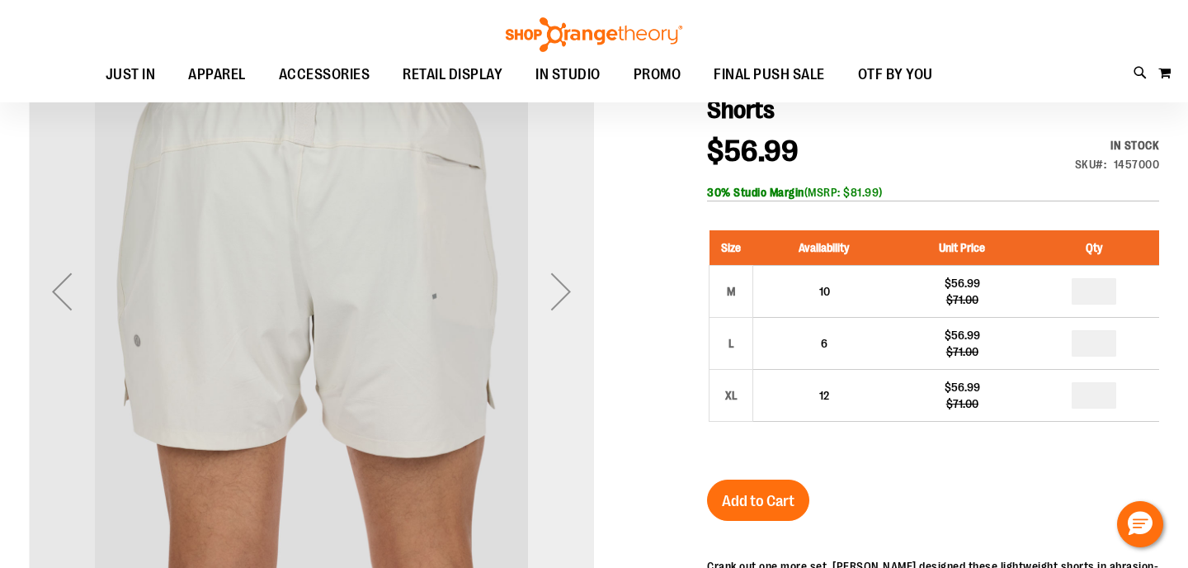
click at [558, 295] on div "Next" at bounding box center [561, 291] width 66 height 66
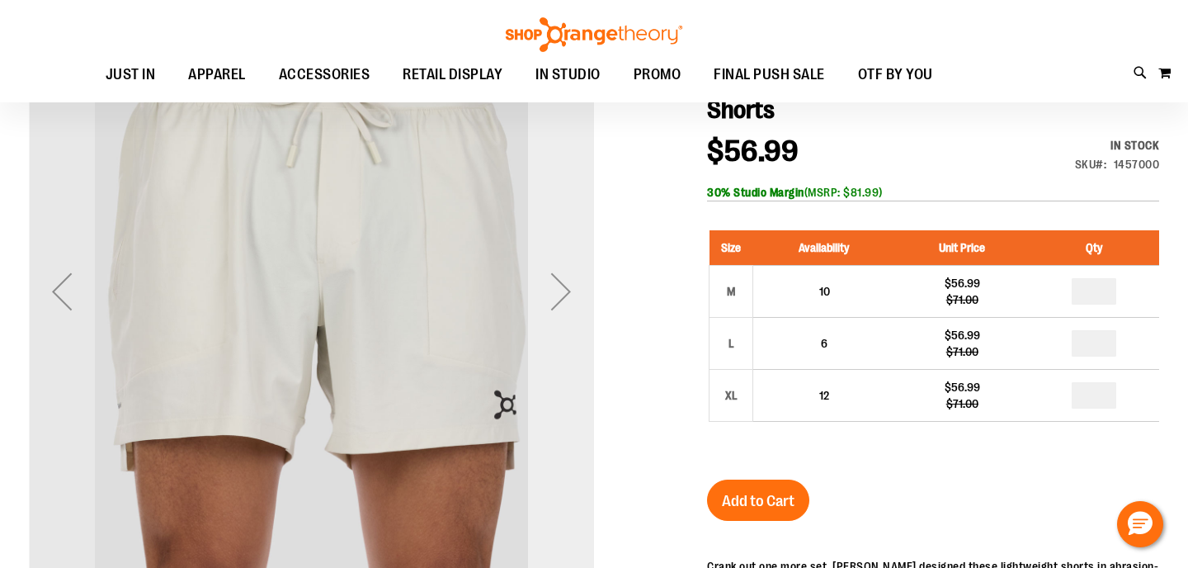
click at [558, 295] on div "Next" at bounding box center [561, 291] width 66 height 66
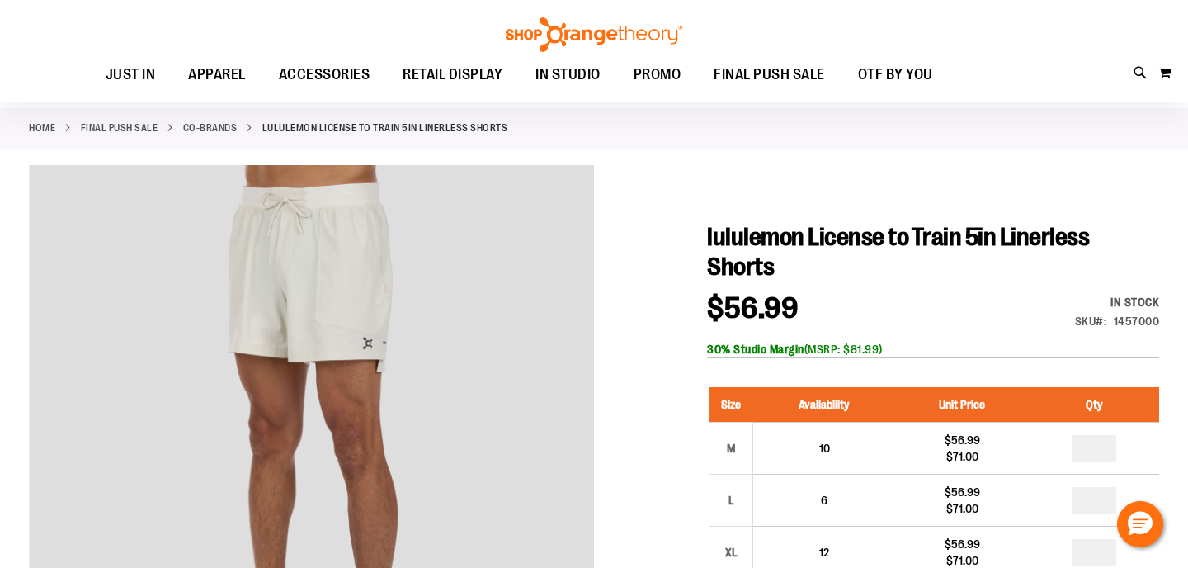
scroll to position [0, 0]
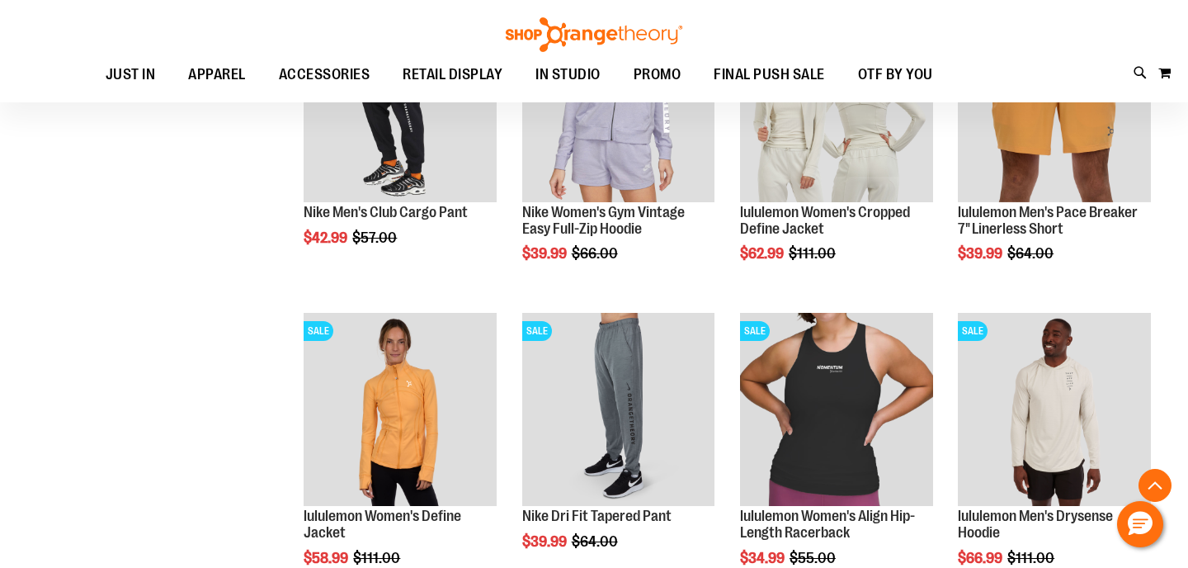
scroll to position [786, 0]
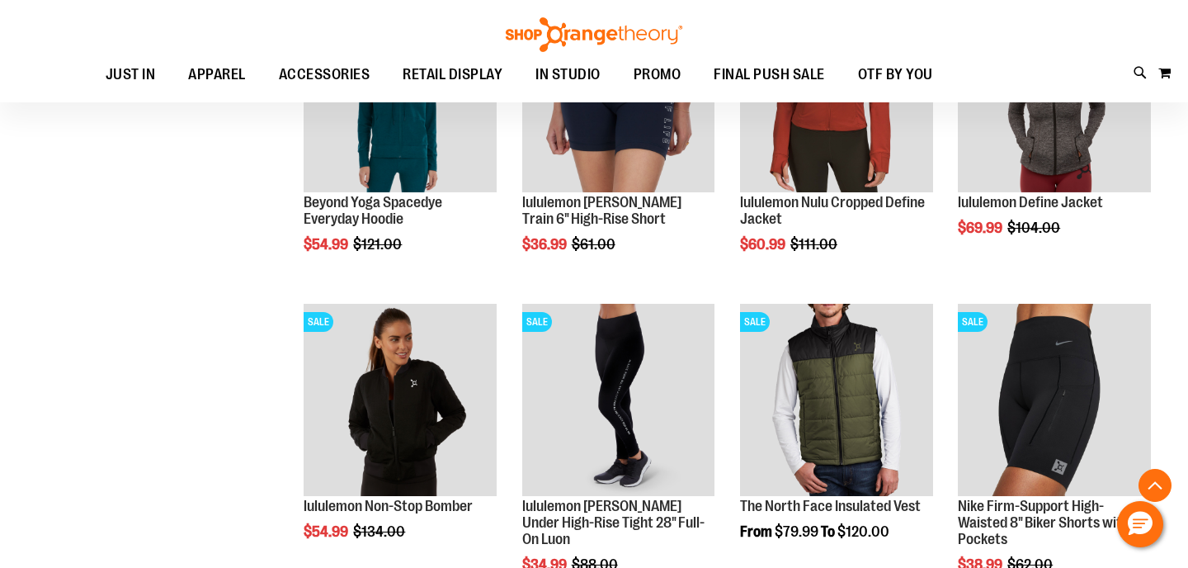
scroll to position [1976, 0]
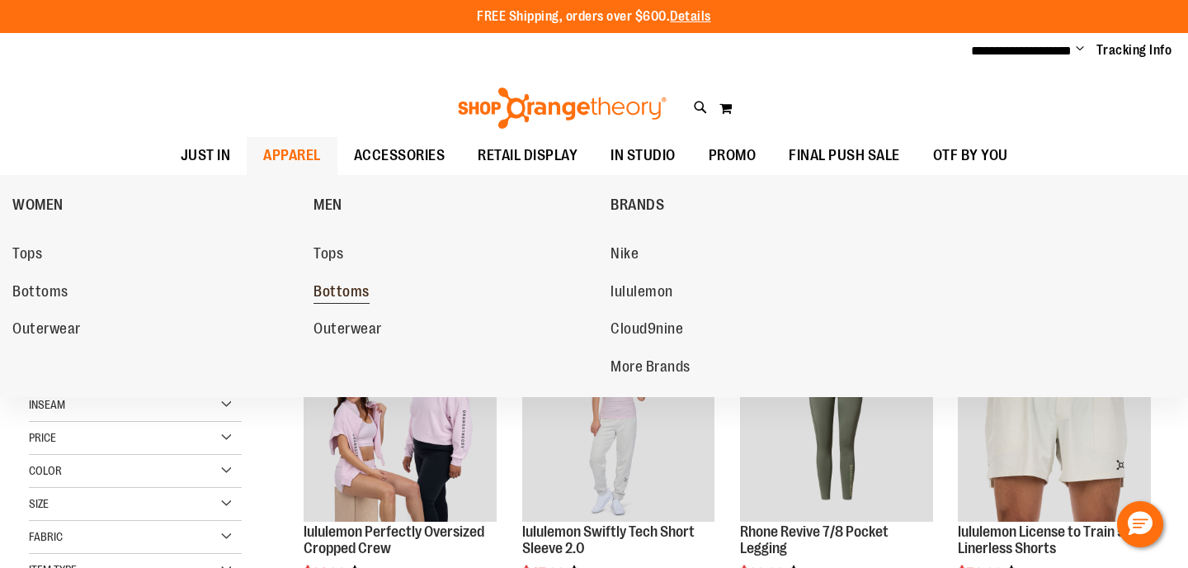
click at [347, 302] on span "Bottoms" at bounding box center [342, 293] width 56 height 21
